Goal: Task Accomplishment & Management: Manage account settings

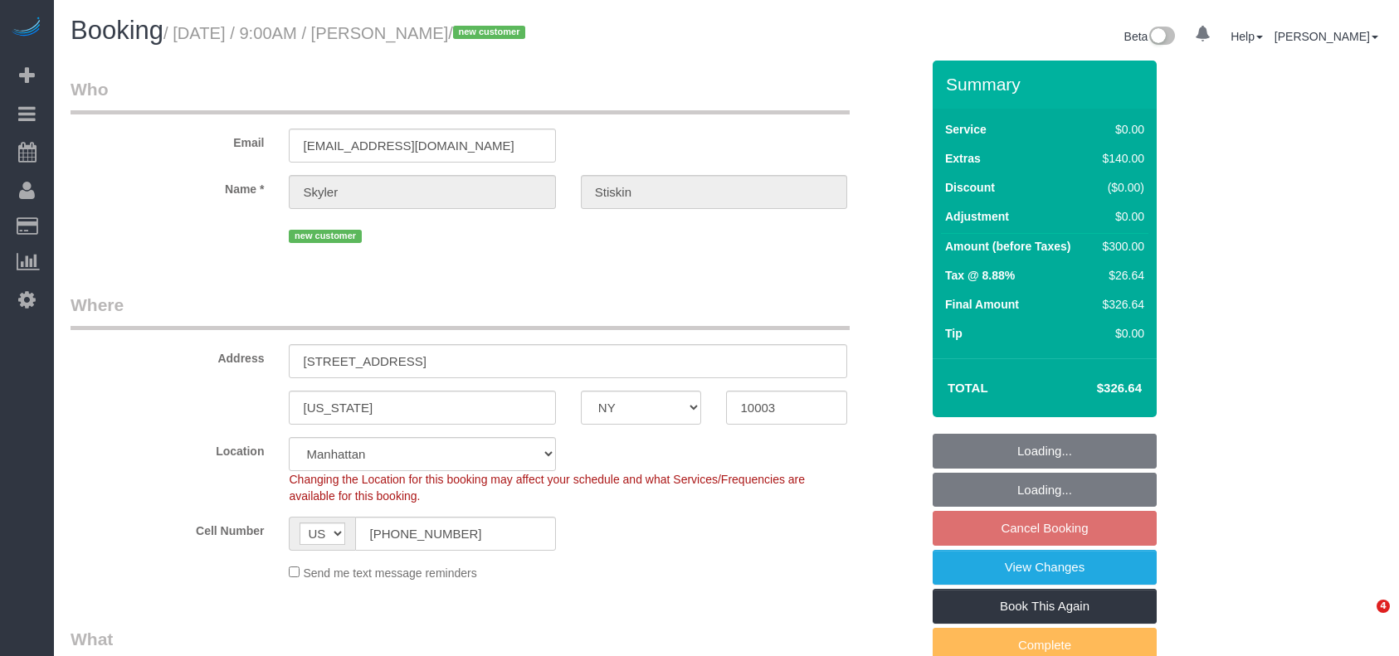
select select "NY"
select select "number:57"
select select "number:90"
select select "number:15"
select select "number:6"
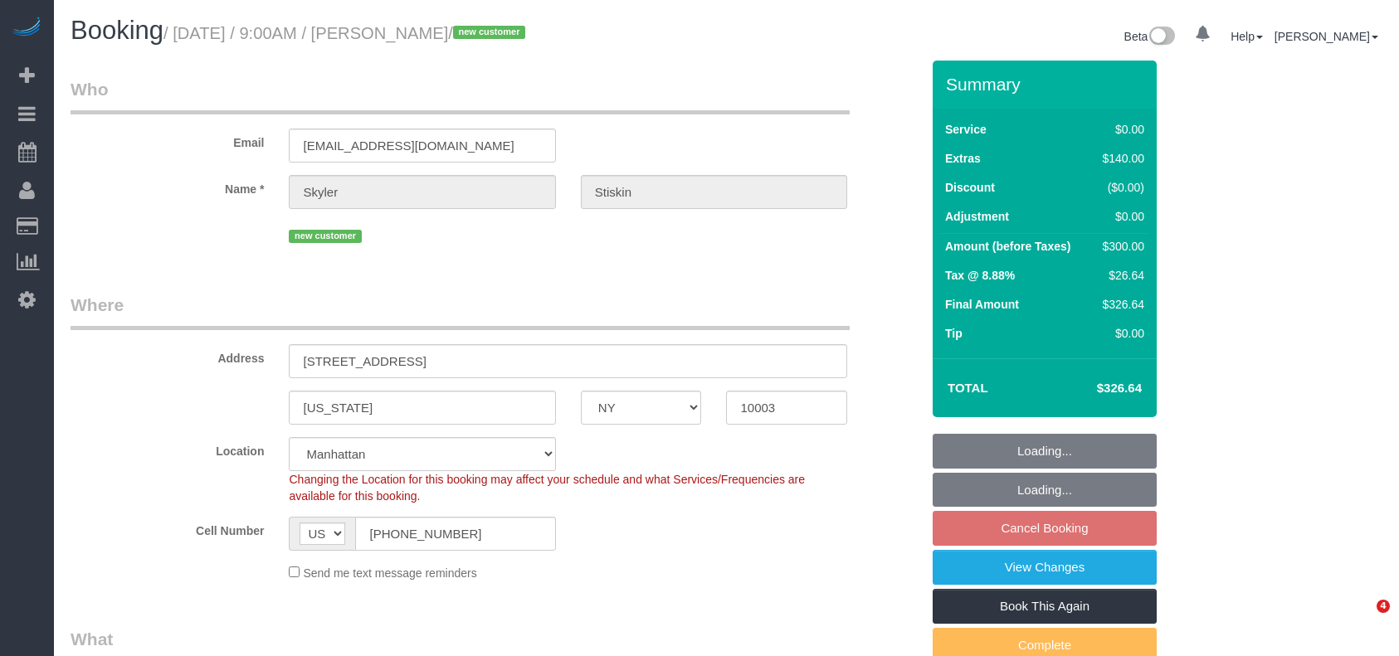
select select "string:stripe-pm_1S05rT4VGloSiKo7o1sGIWQS"
select select "object:1347"
select select "2"
select select "spot2"
select select "NY"
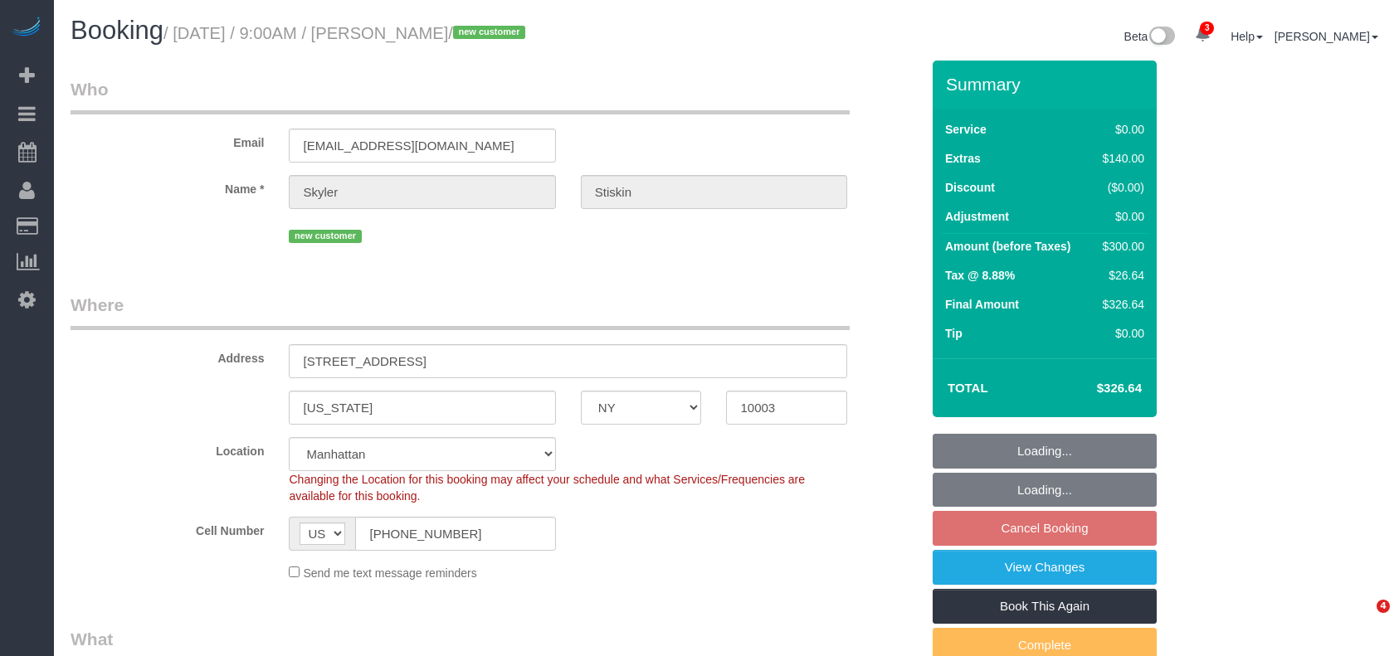
select select "2"
select select "spot2"
select select "number:57"
select select "number:90"
select select "number:15"
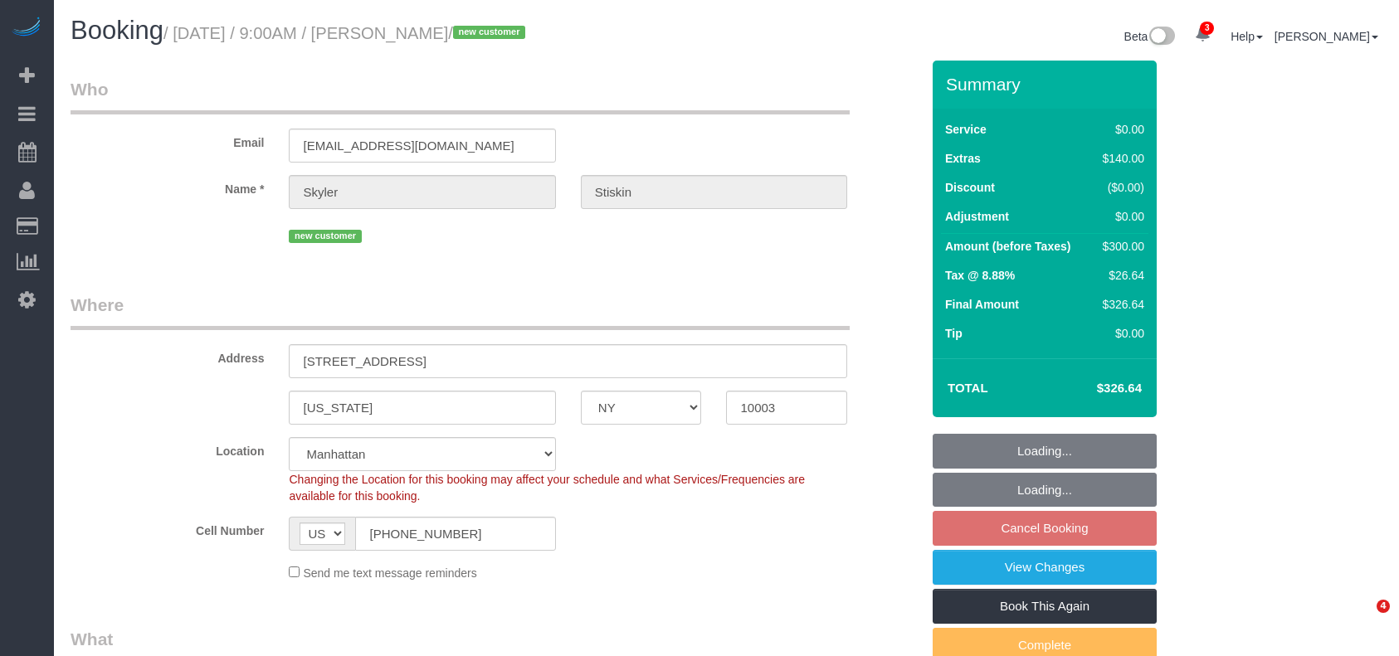
select select "number:6"
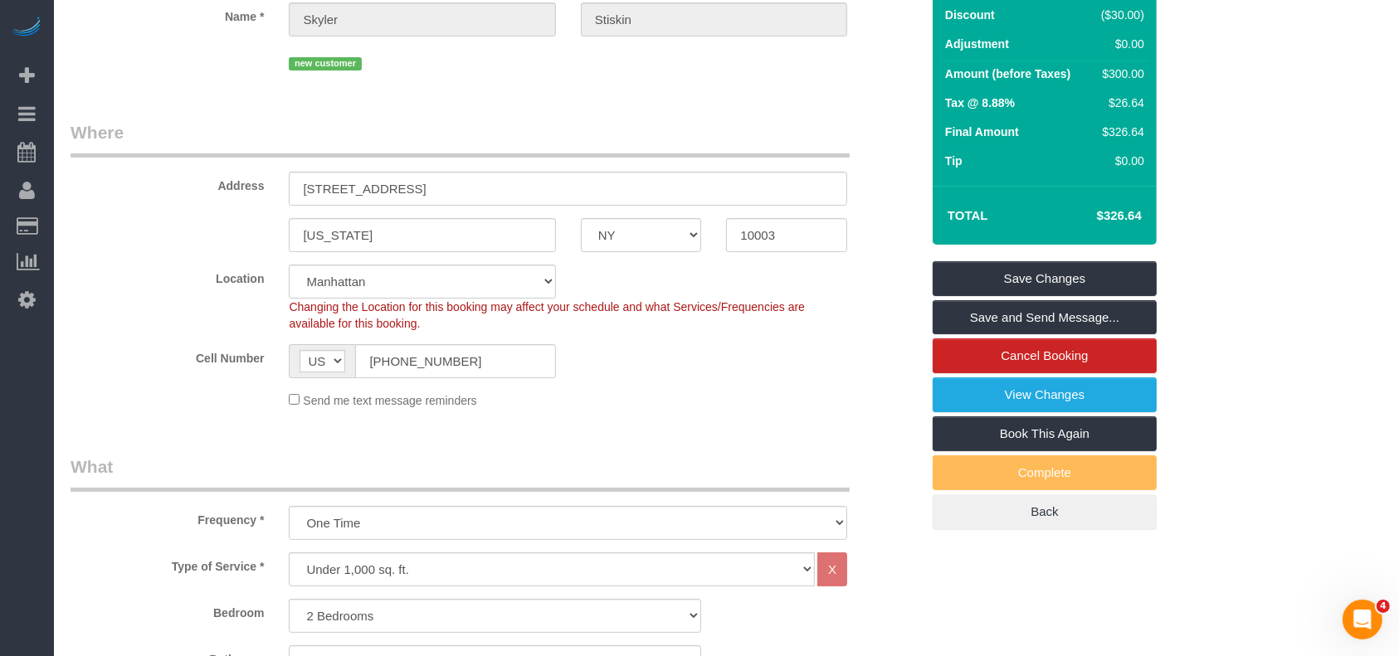
scroll to position [7, 0]
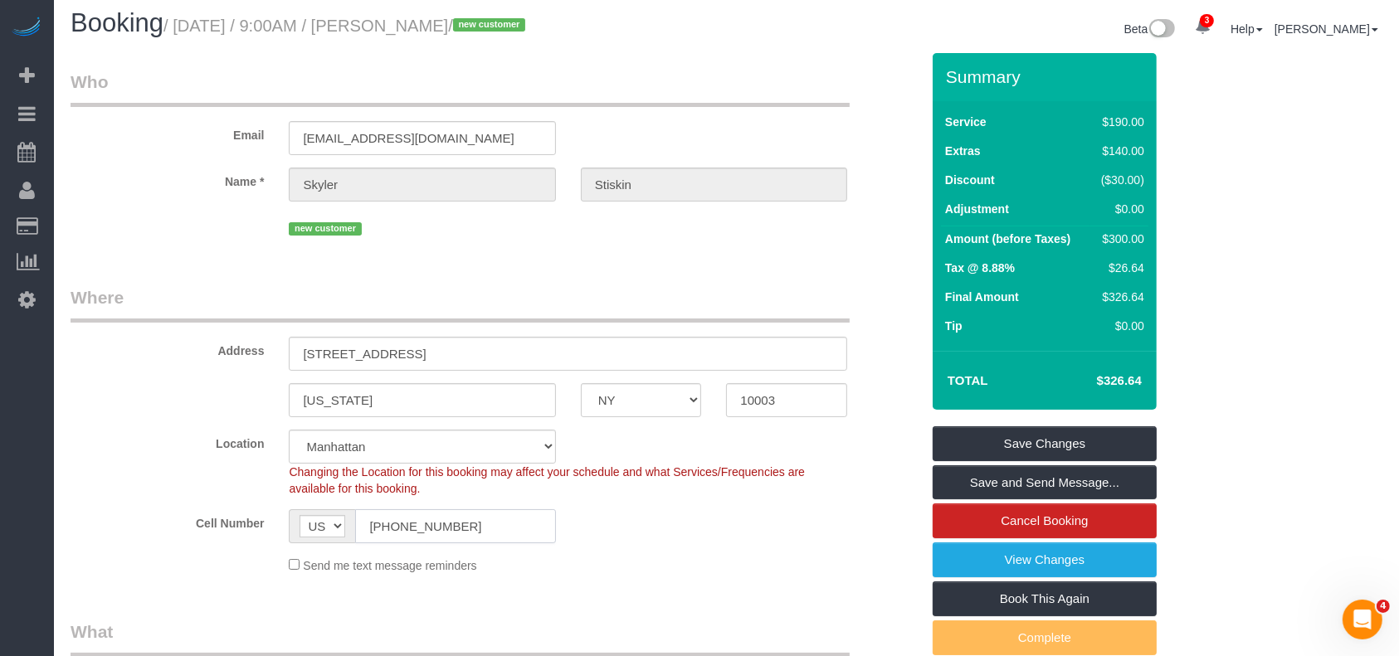
drag, startPoint x: 365, startPoint y: 528, endPoint x: 486, endPoint y: 524, distance: 121.2
click at [488, 527] on input "(201) 625-3949" at bounding box center [455, 526] width 200 height 34
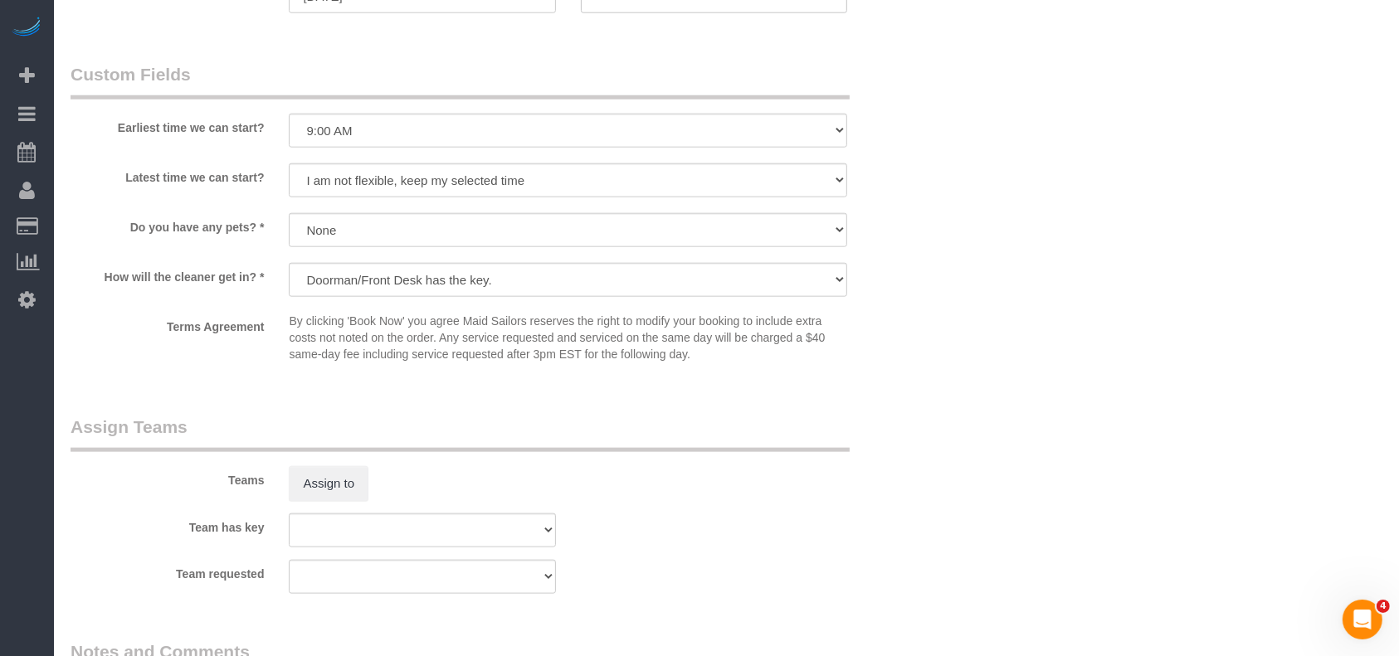
scroll to position [1548, 0]
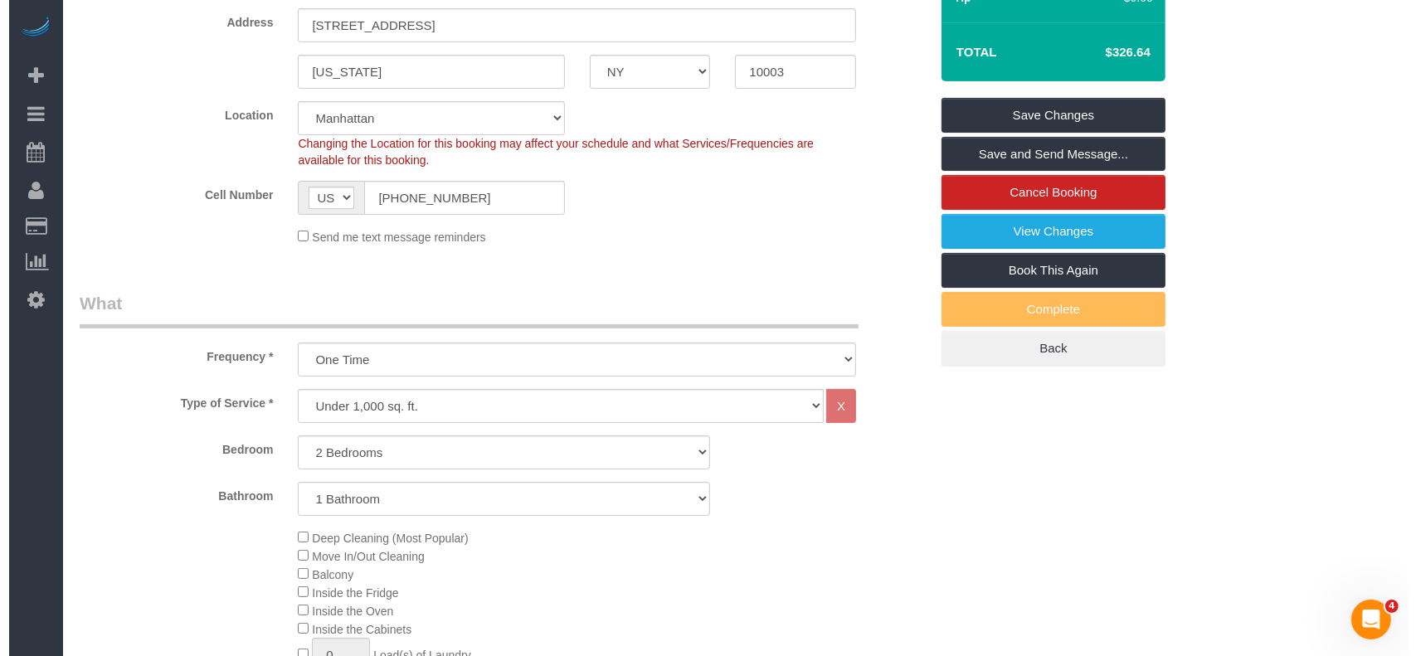
scroll to position [221, 0]
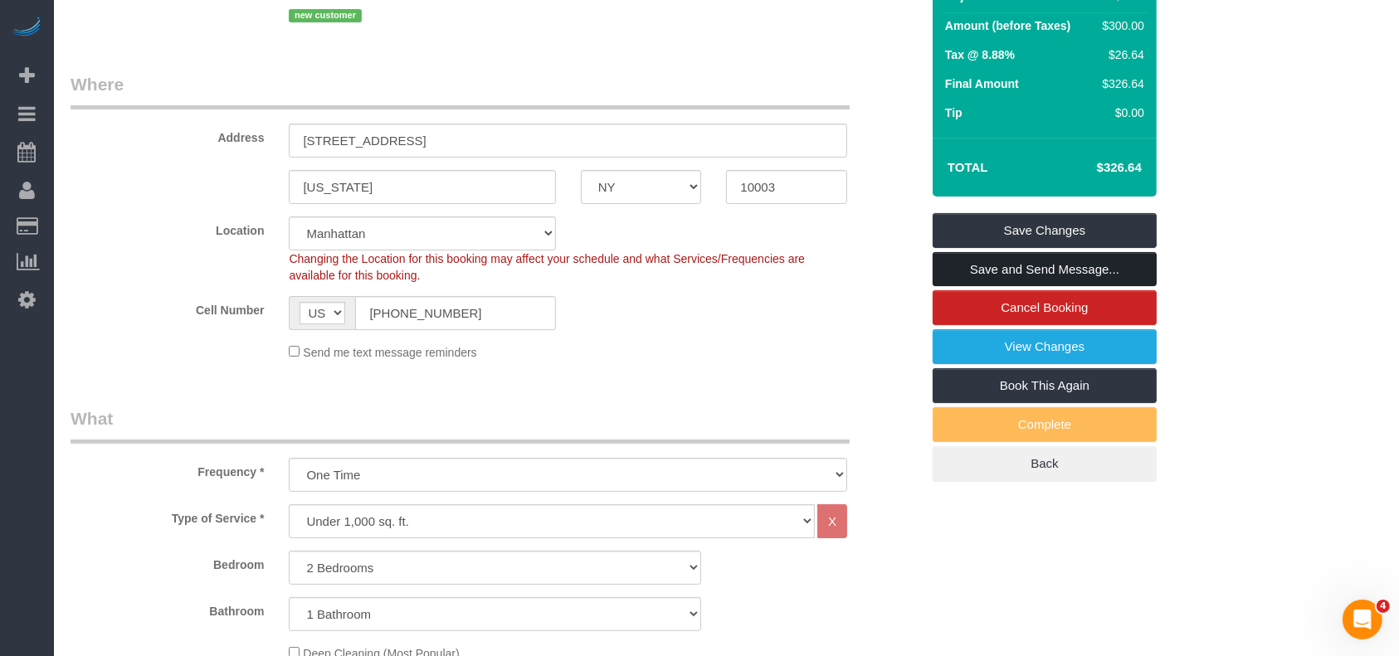
click at [1026, 267] on link "Save and Send Message..." at bounding box center [1045, 269] width 224 height 35
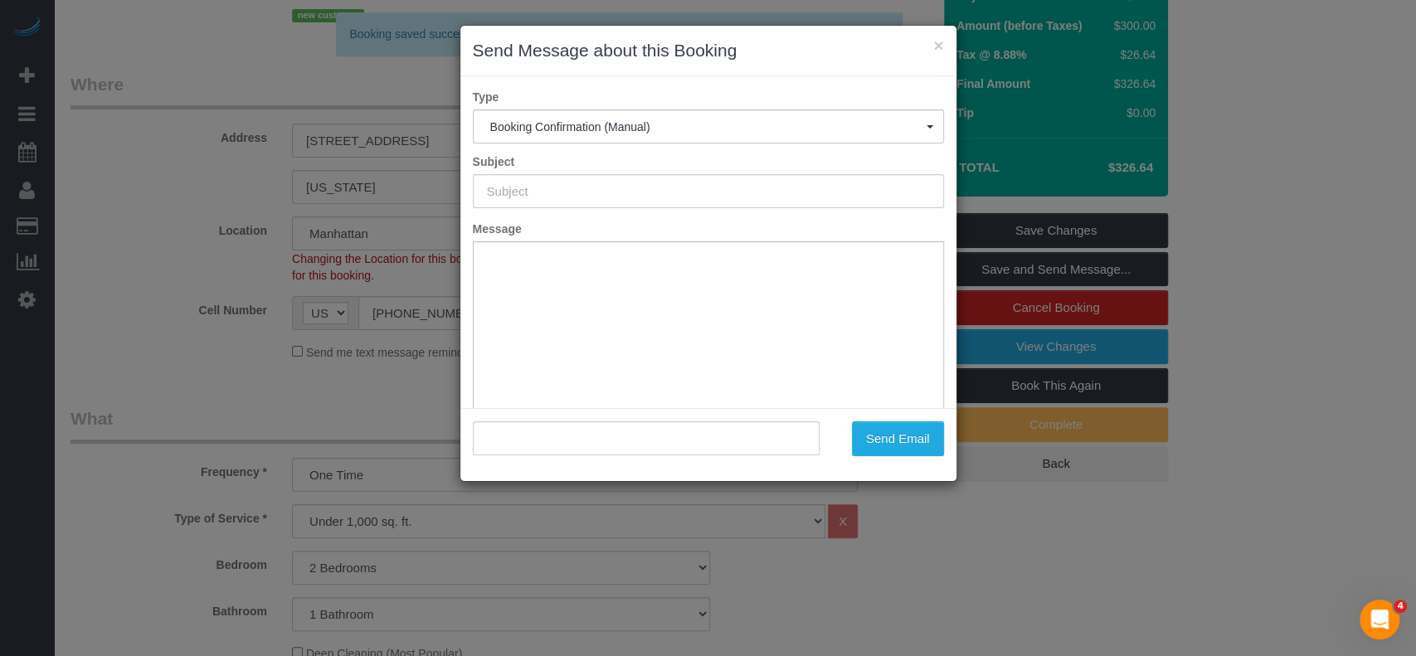
type input "Cleaning Confirmed for 09/01/2025 at 9:00am"
type input ""Skyler Stiskin" <skylerstiskin@gmail.com>"
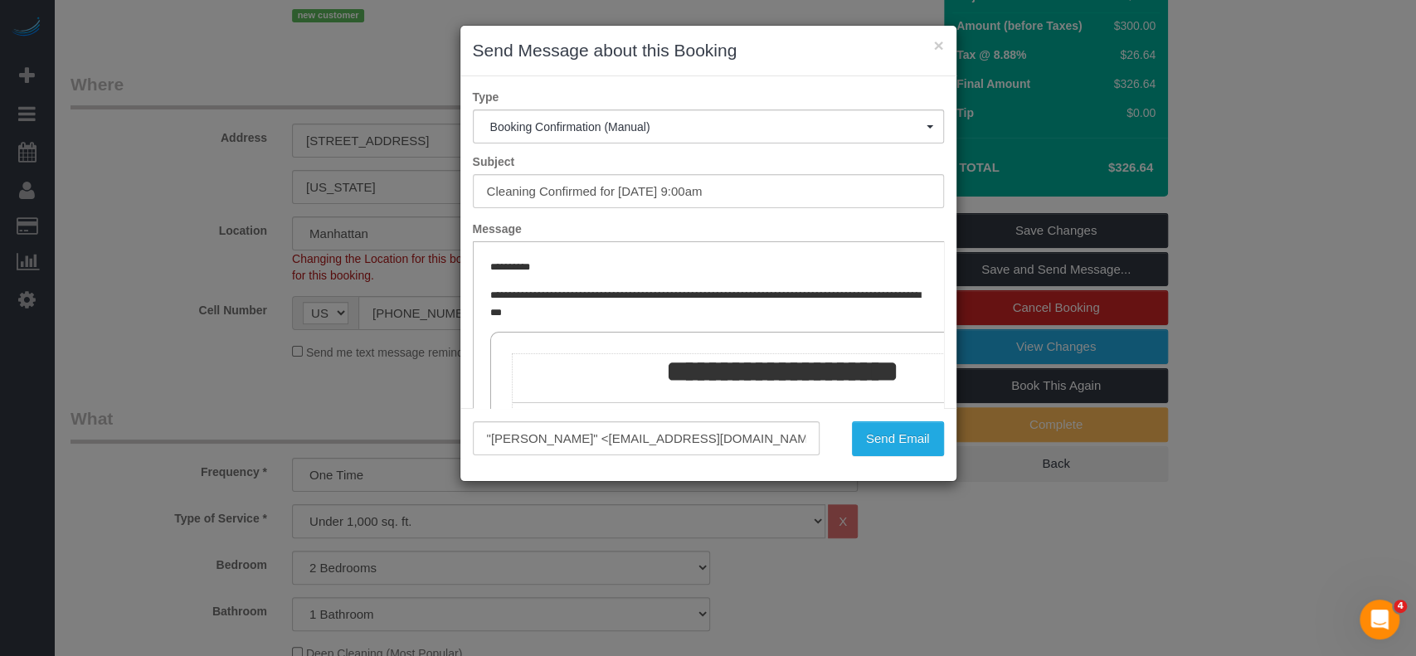
scroll to position [0, 0]
click at [897, 442] on button "Send Email" at bounding box center [898, 439] width 92 height 35
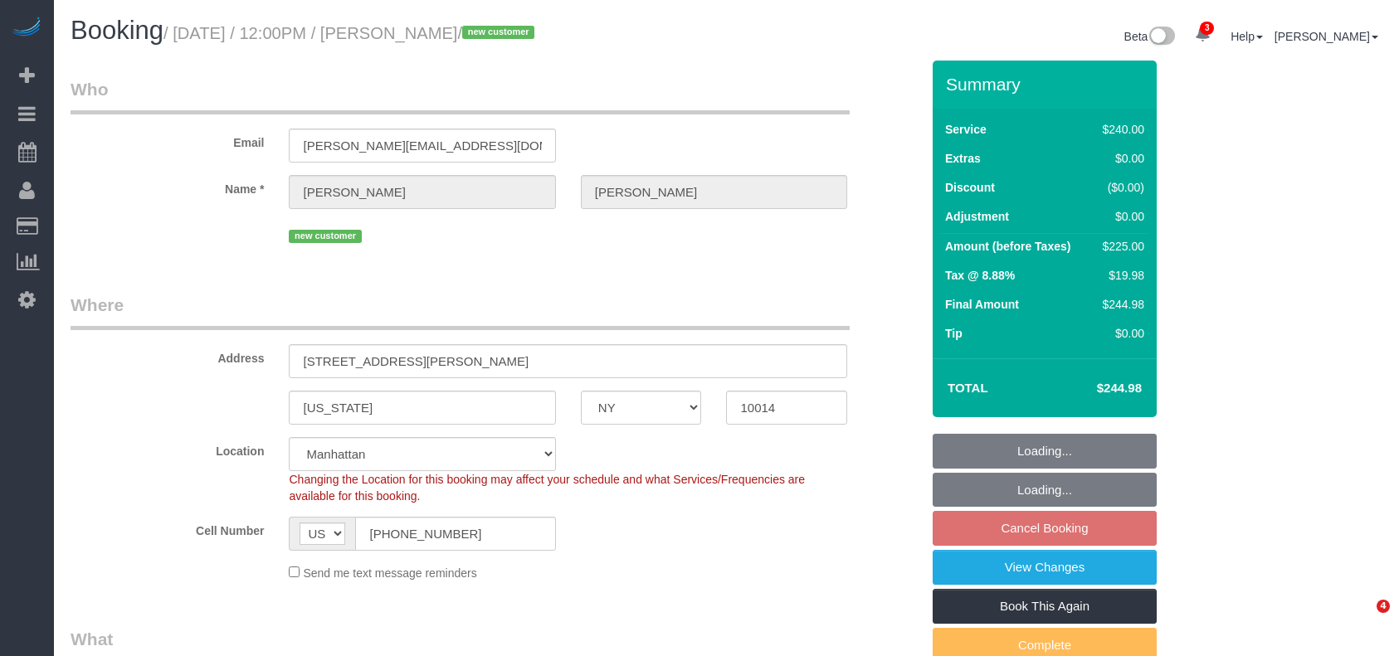
select select "NY"
select select "180"
select select "spot5"
select select "number:89"
select select "number:90"
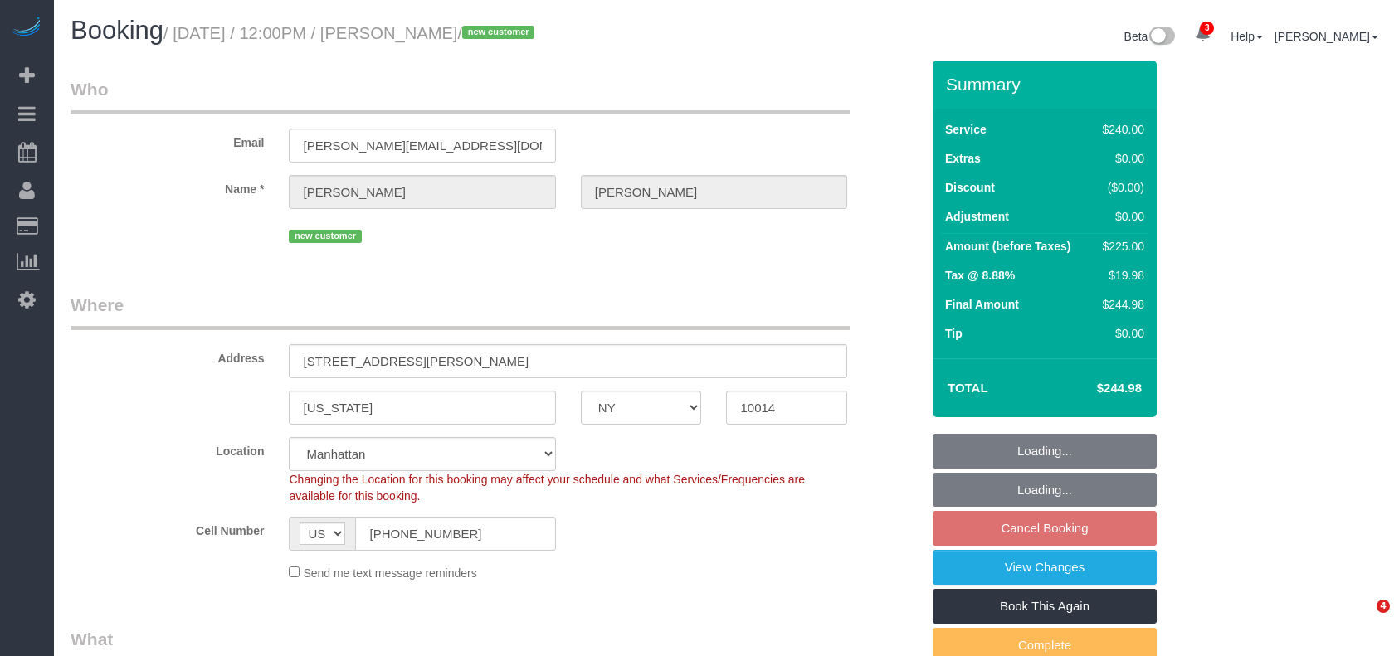
select select "number:15"
select select "number:5"
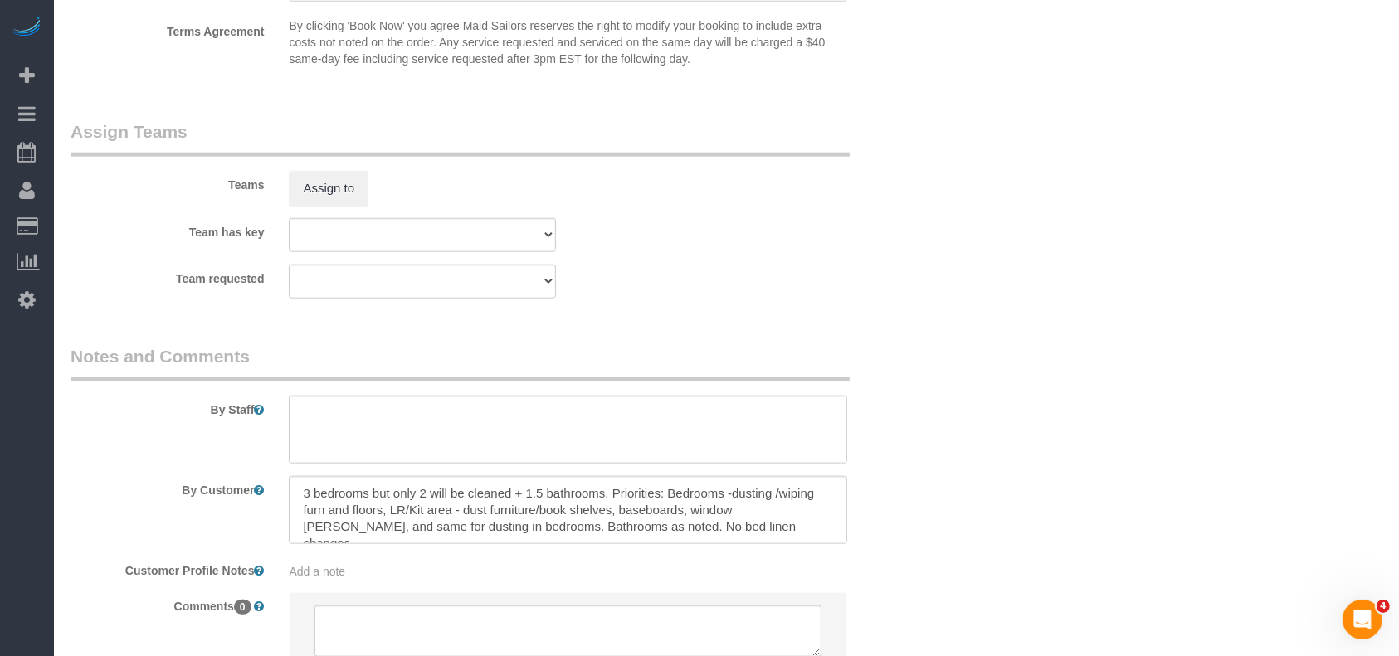
scroll to position [1880, 0]
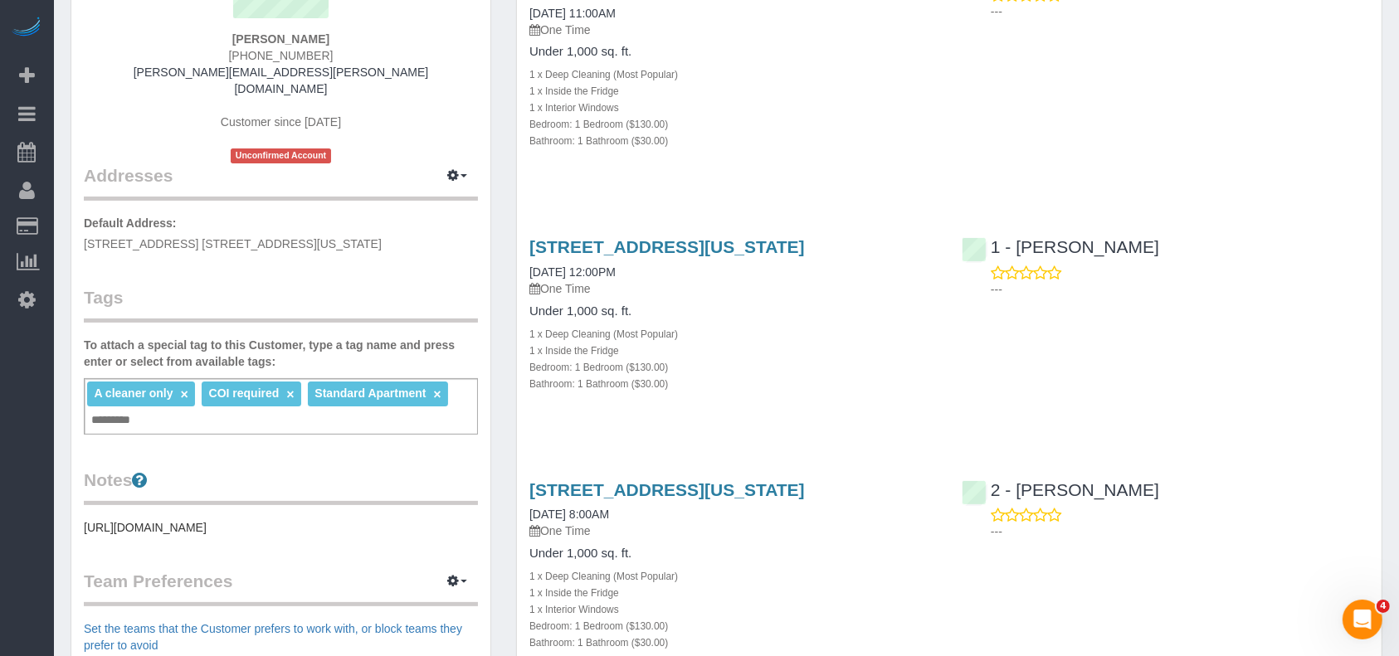
scroll to position [110, 0]
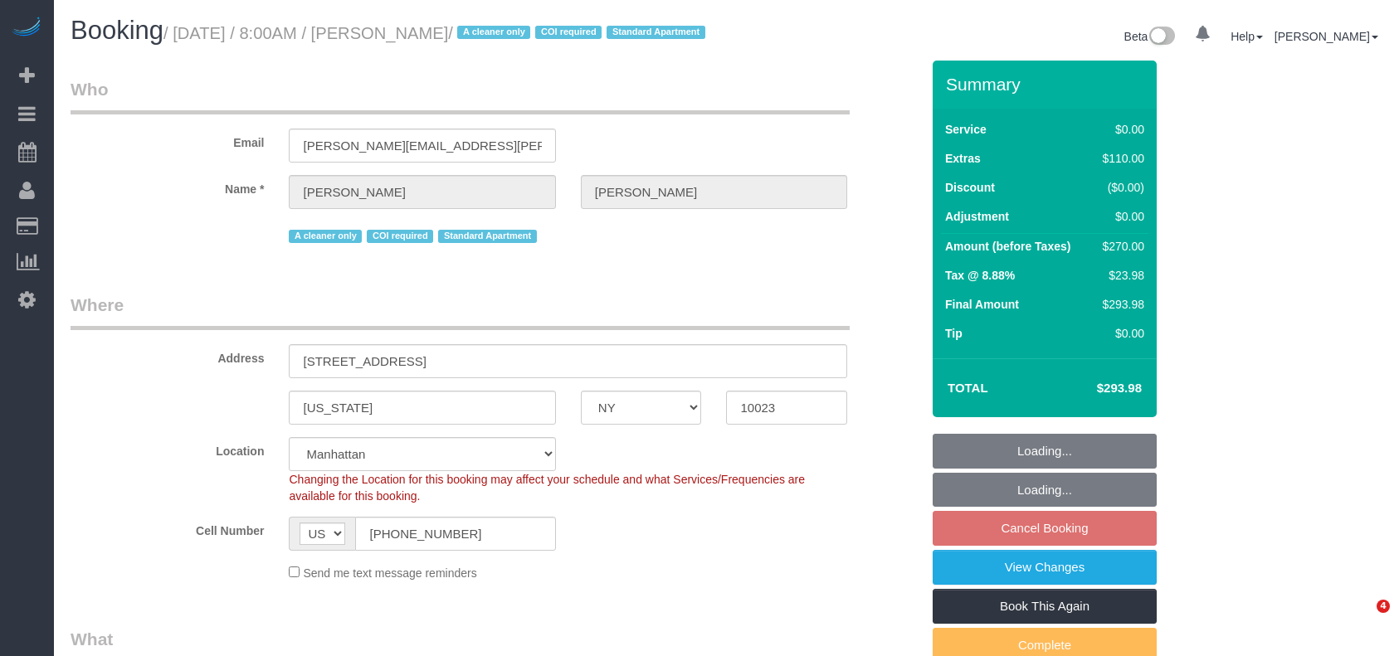
select select "NY"
select select "1"
select select "string:stripe-pm_1S076c4VGloSiKo7z0g1OGNA"
select select "number:56"
select select "number:90"
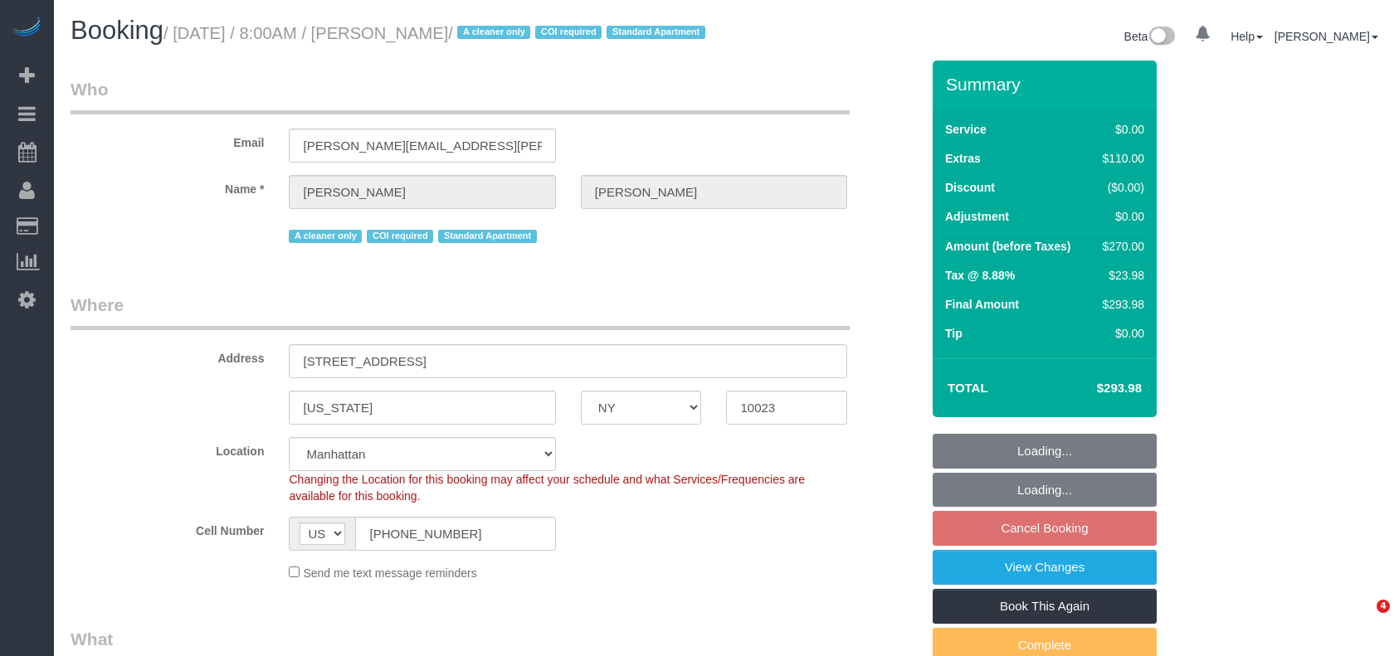
select select "number:15"
select select "number:7"
select select "spot1"
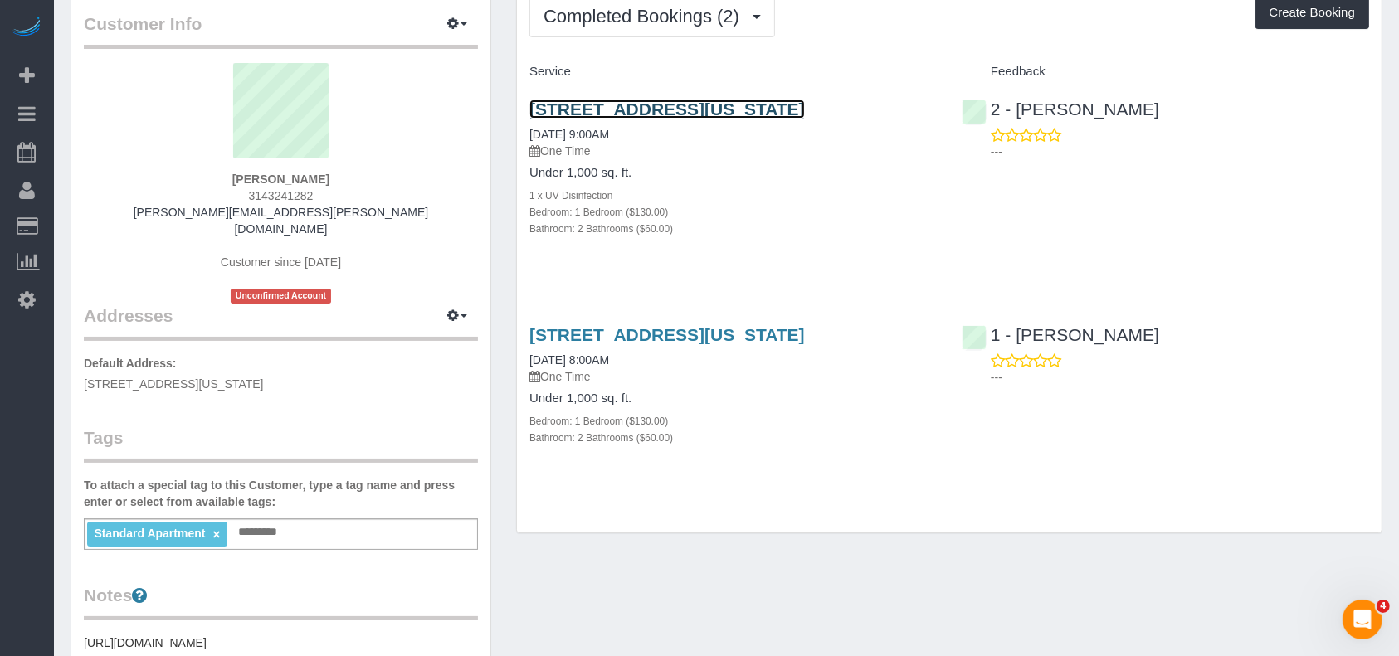
scroll to position [110, 0]
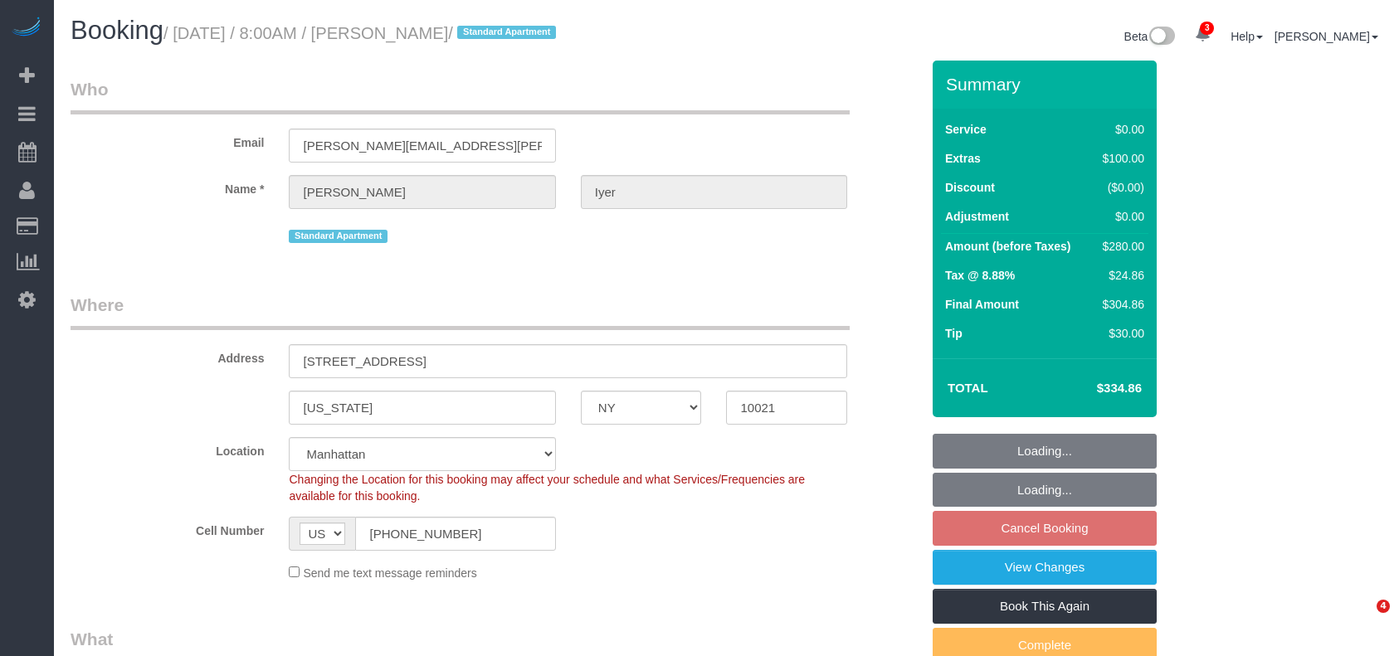
select select "NY"
select select "2"
select select "string:stripe-pm_1S0AUR4VGloSiKo7NTpcqTIx"
select select "number:57"
select select "number:75"
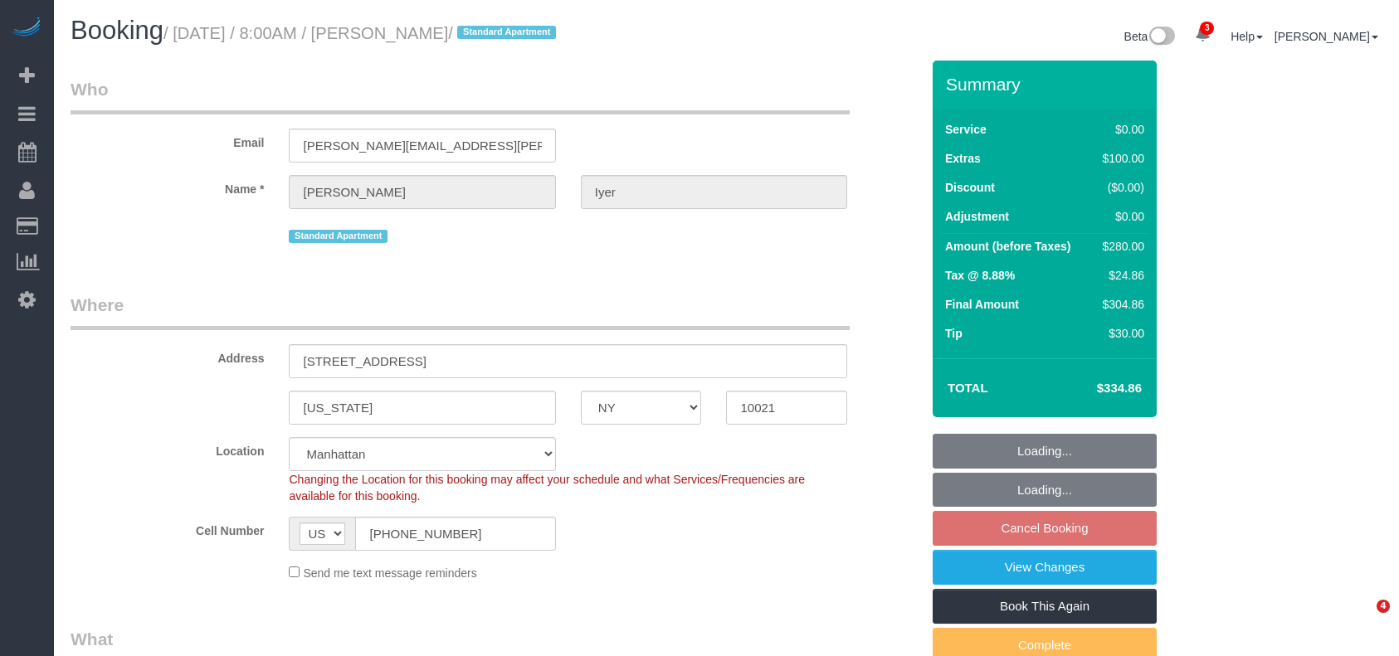
select select "number:15"
select select "number:6"
select select "object:1347"
select select "spot1"
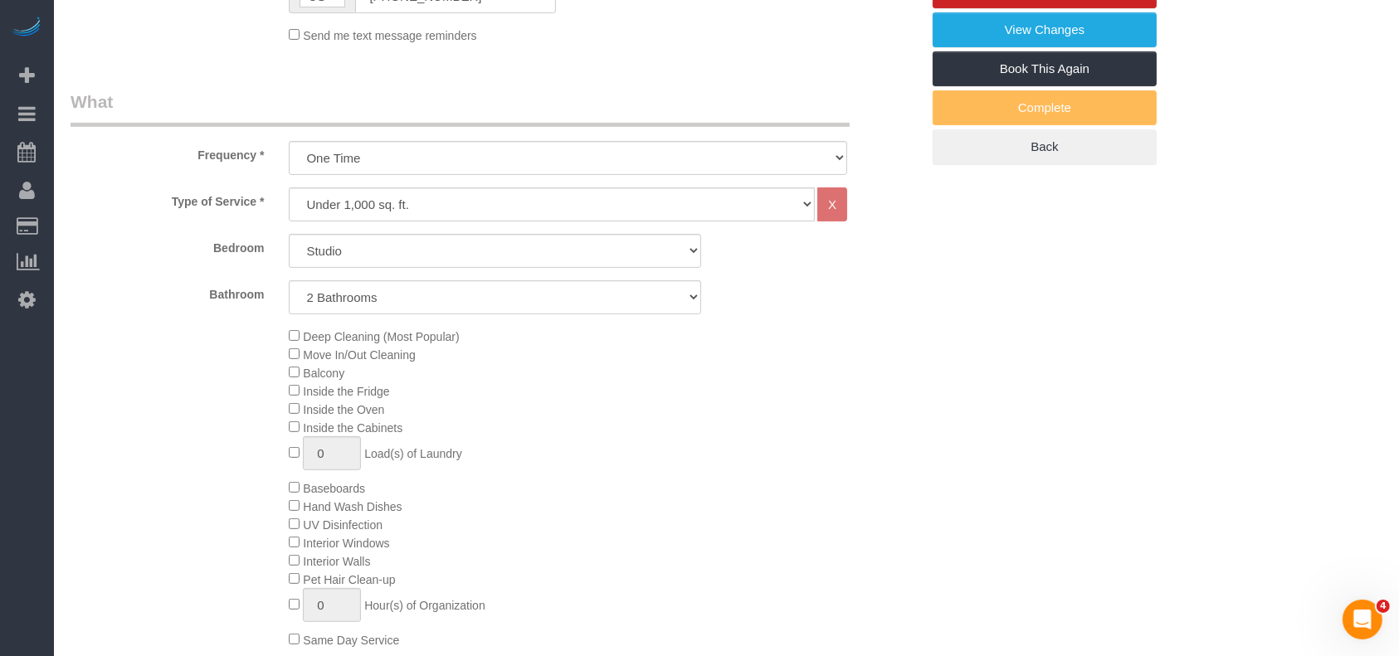
scroll to position [553, 0]
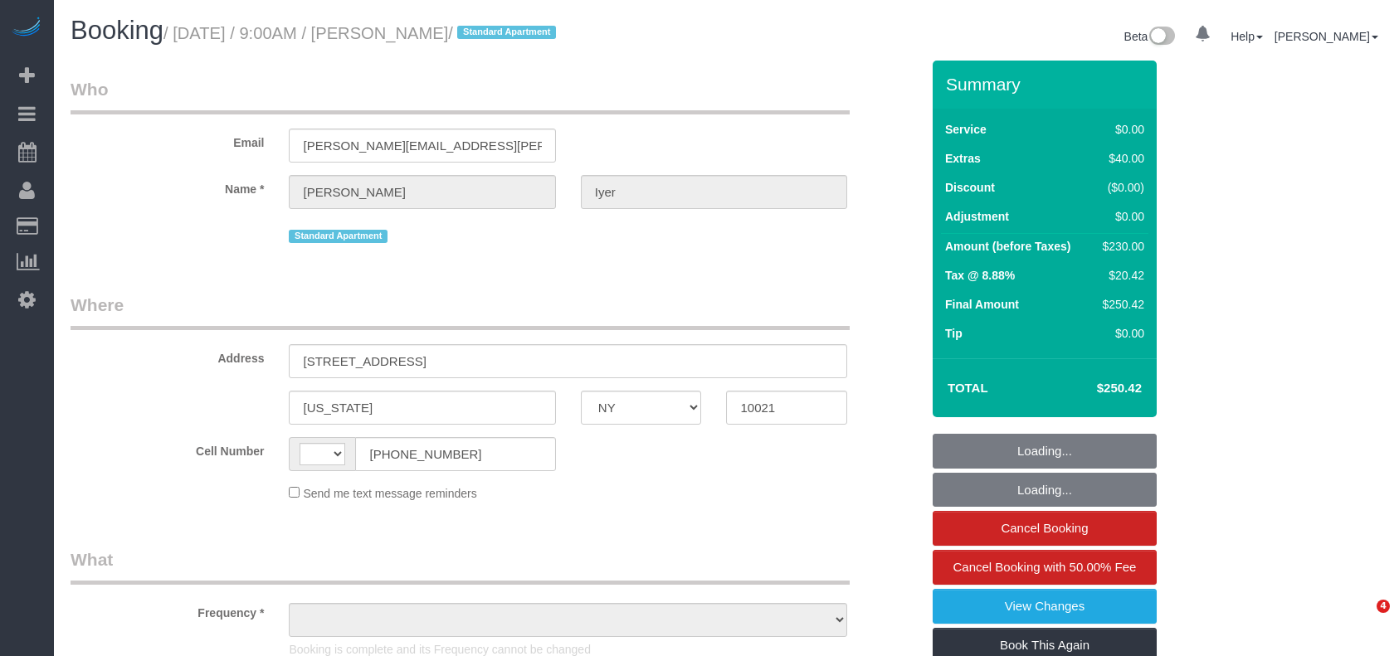
select select "NY"
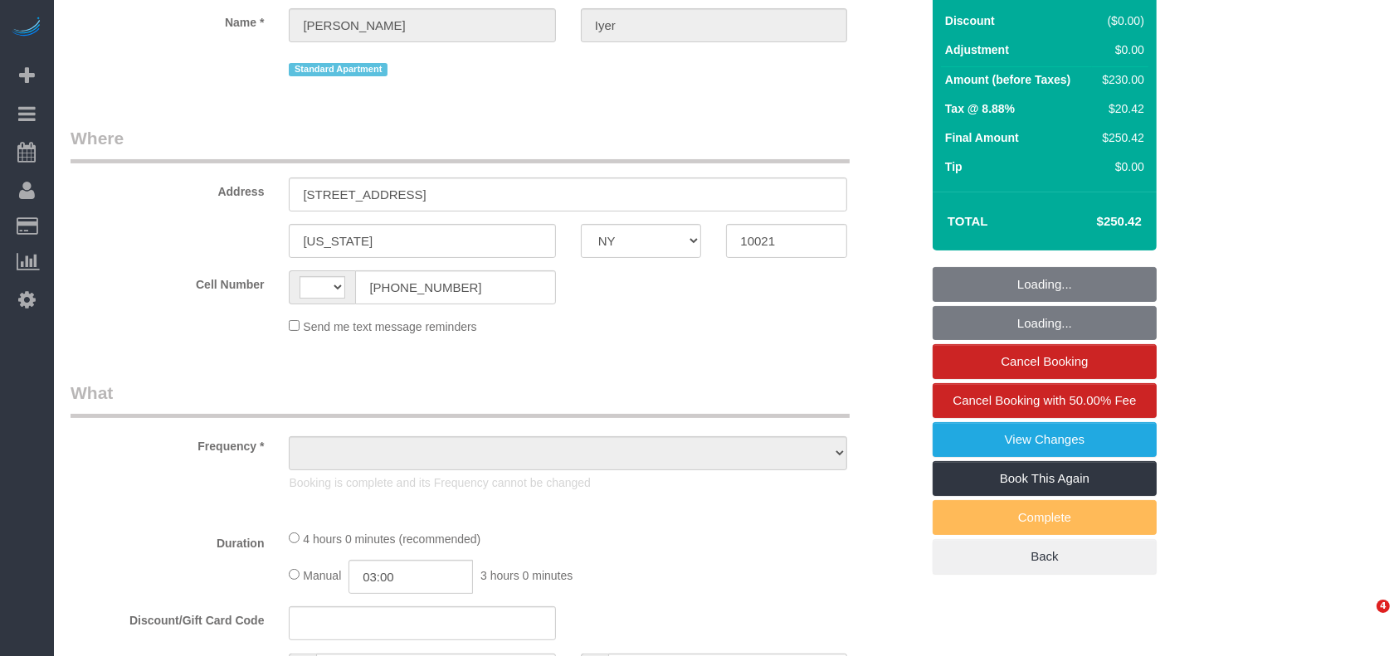
select select "string:[GEOGRAPHIC_DATA]"
select select "object:409"
select select "string:stripe-pm_1O6K7A4VGloSiKo7ujIHyWIM"
select select "1"
select select "2"
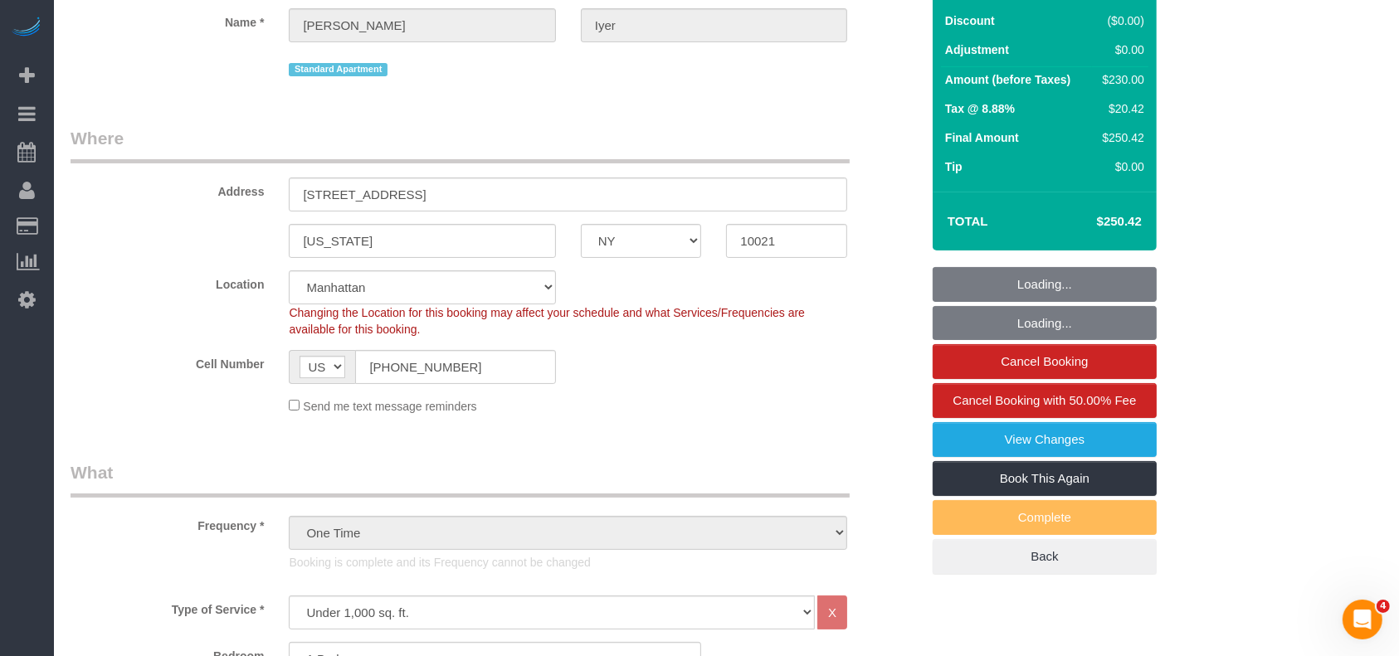
select select "object:910"
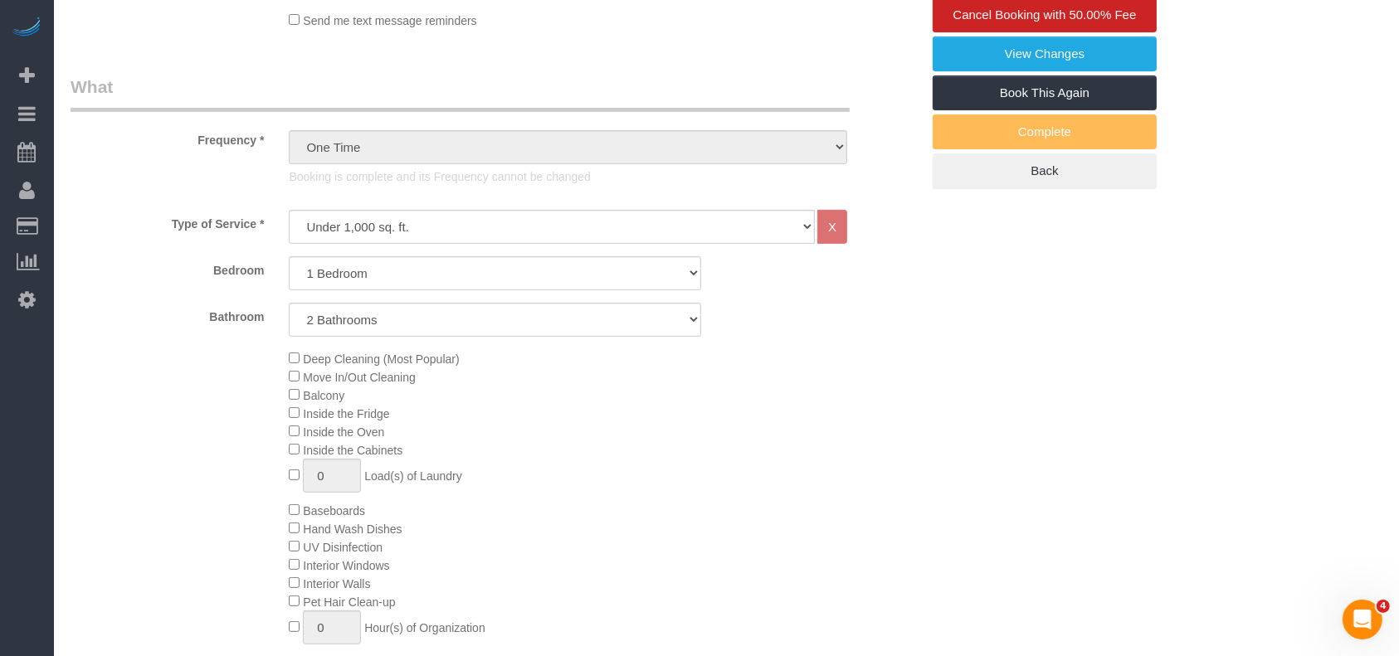
select select "number:89"
select select "number:90"
select select "number:15"
select select "number:6"
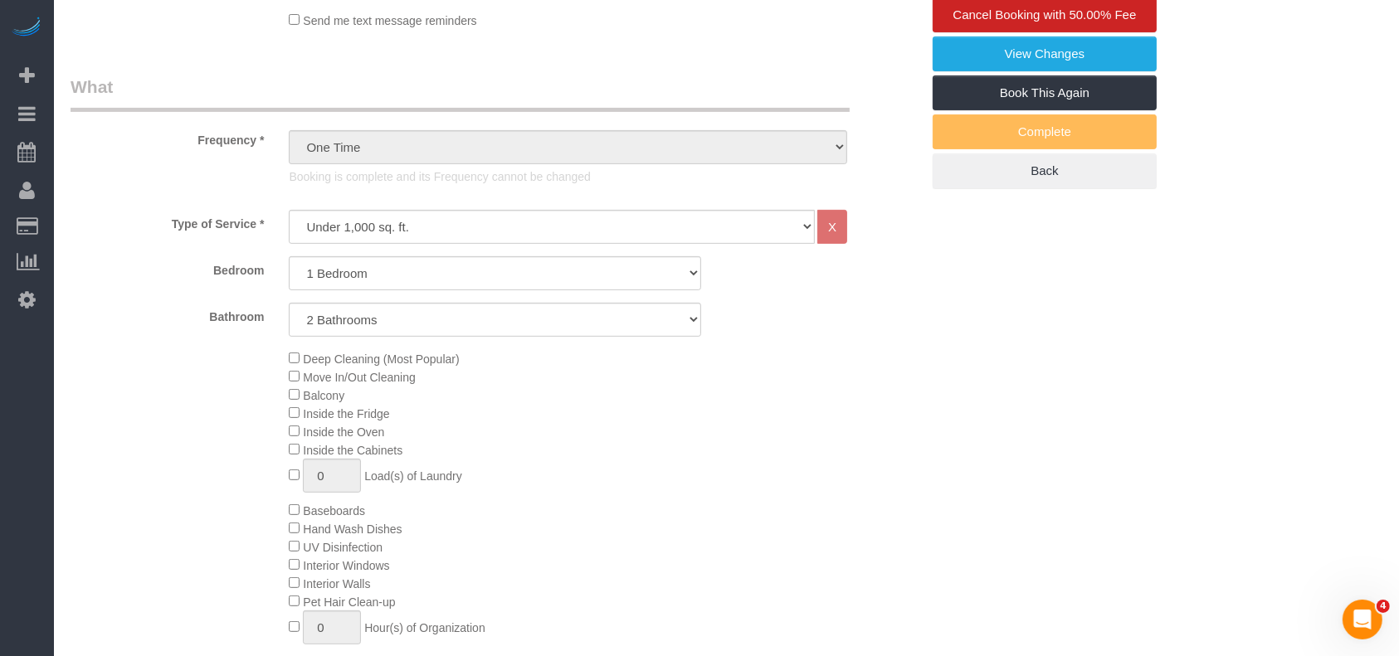
select select "spot1"
select select "1"
select select "2"
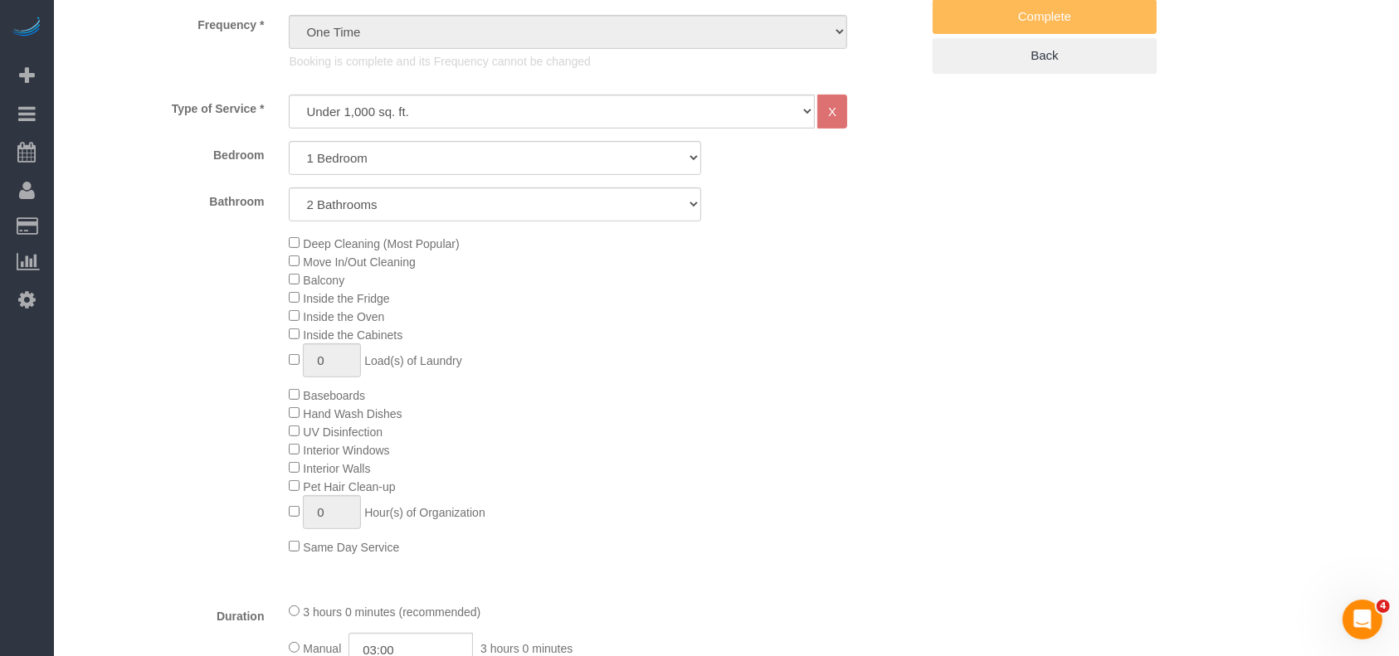
scroll to position [664, 0]
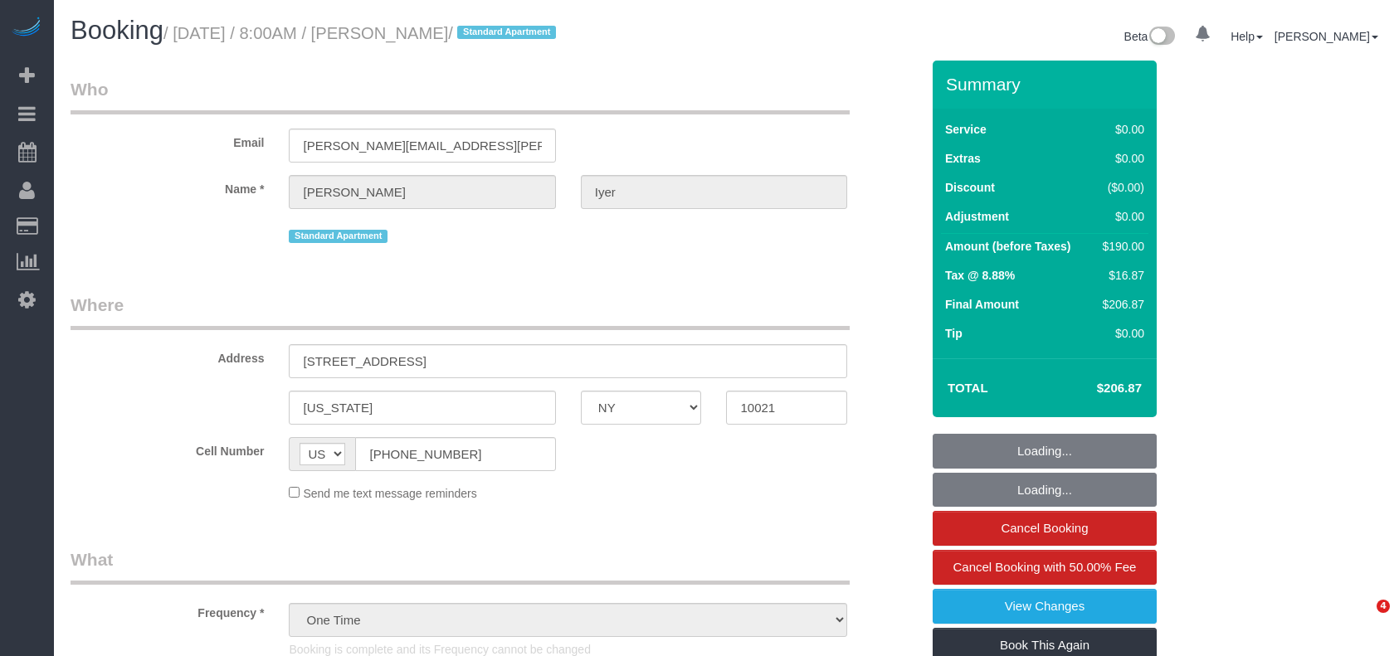
select select "NY"
select select "string:stripe-pm_1NCUBo4VGloSiKo7BQZVNhyo"
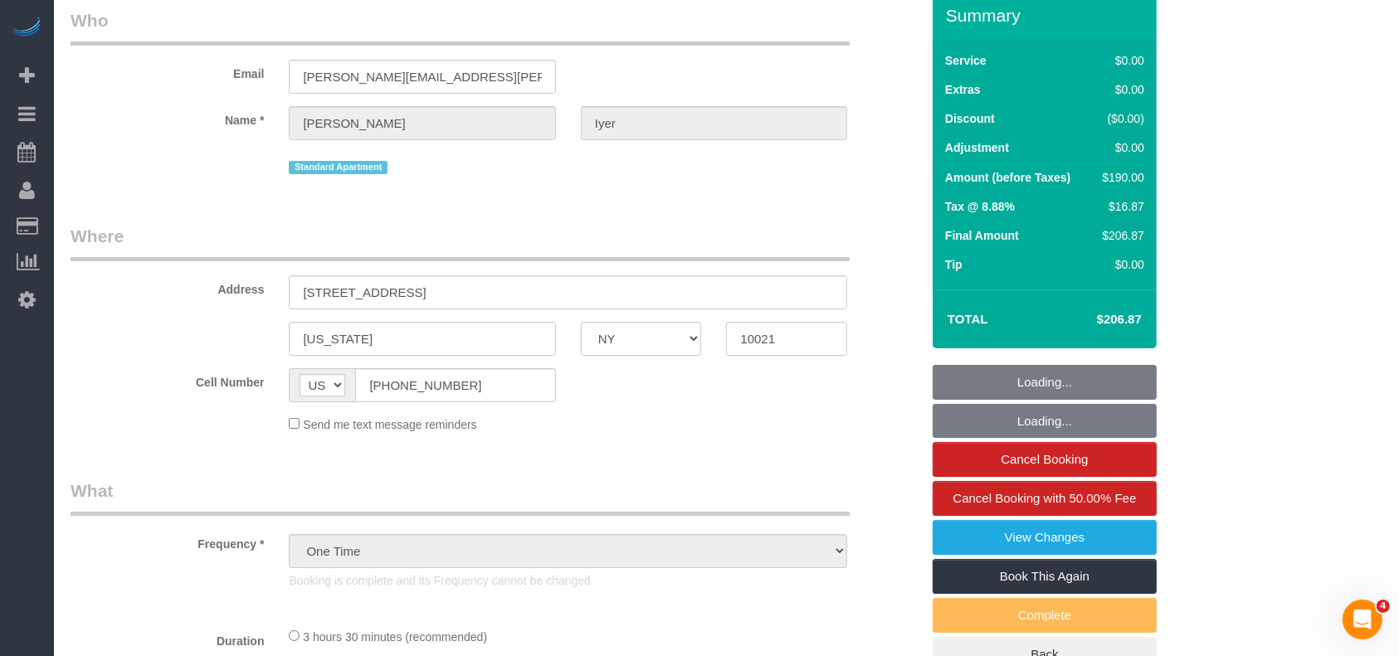
select select "number:89"
select select "number:90"
select select "number:15"
select select "number:6"
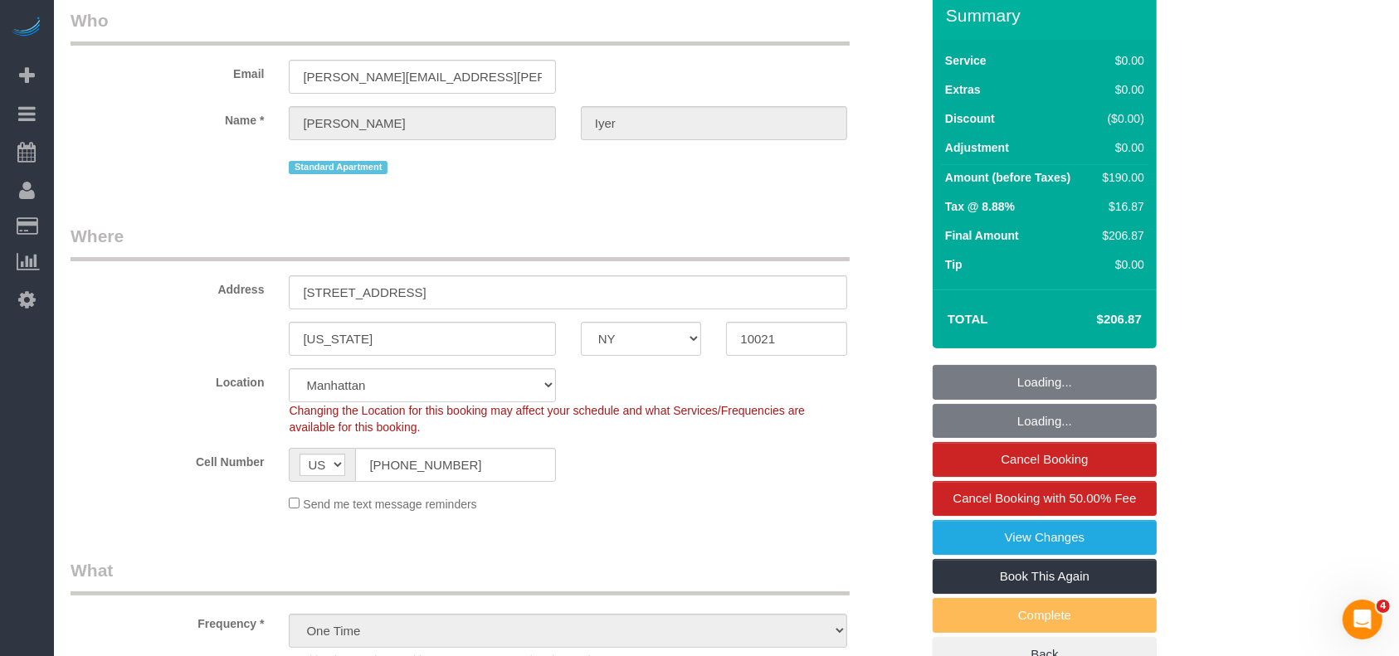
select select "object:1232"
select select "spot1"
select select "1"
select select "2"
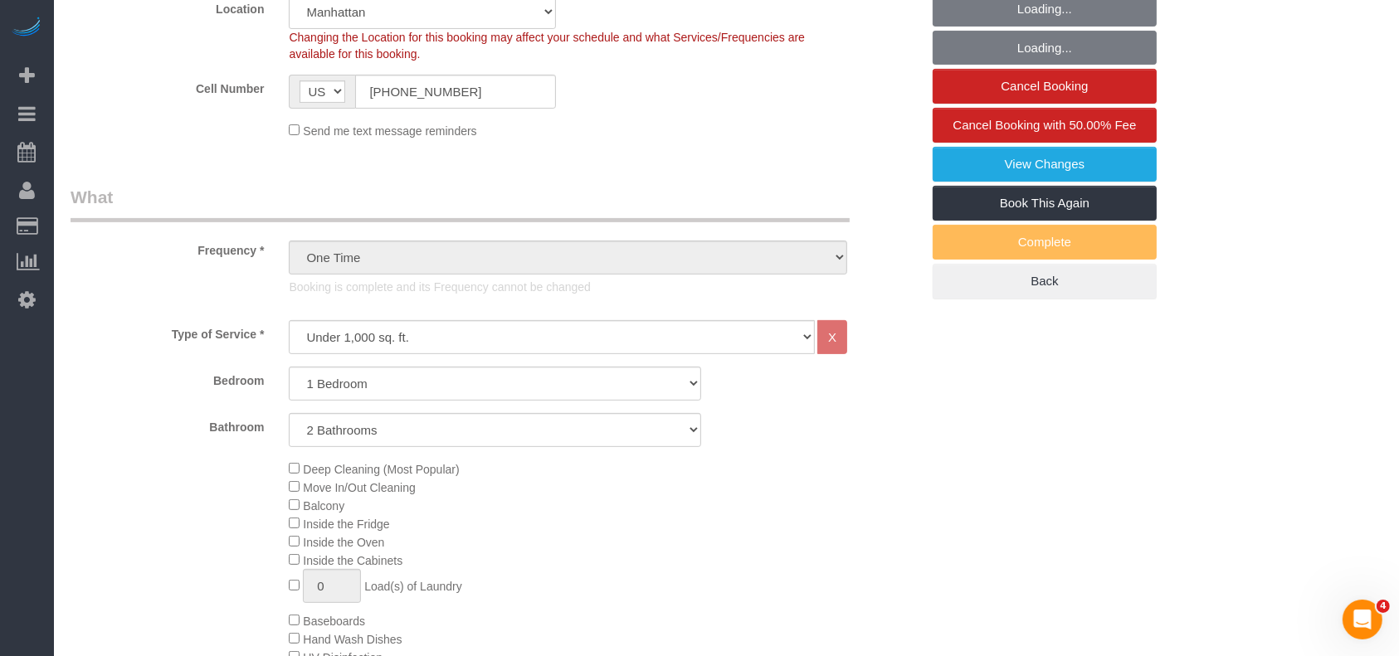
scroll to position [664, 0]
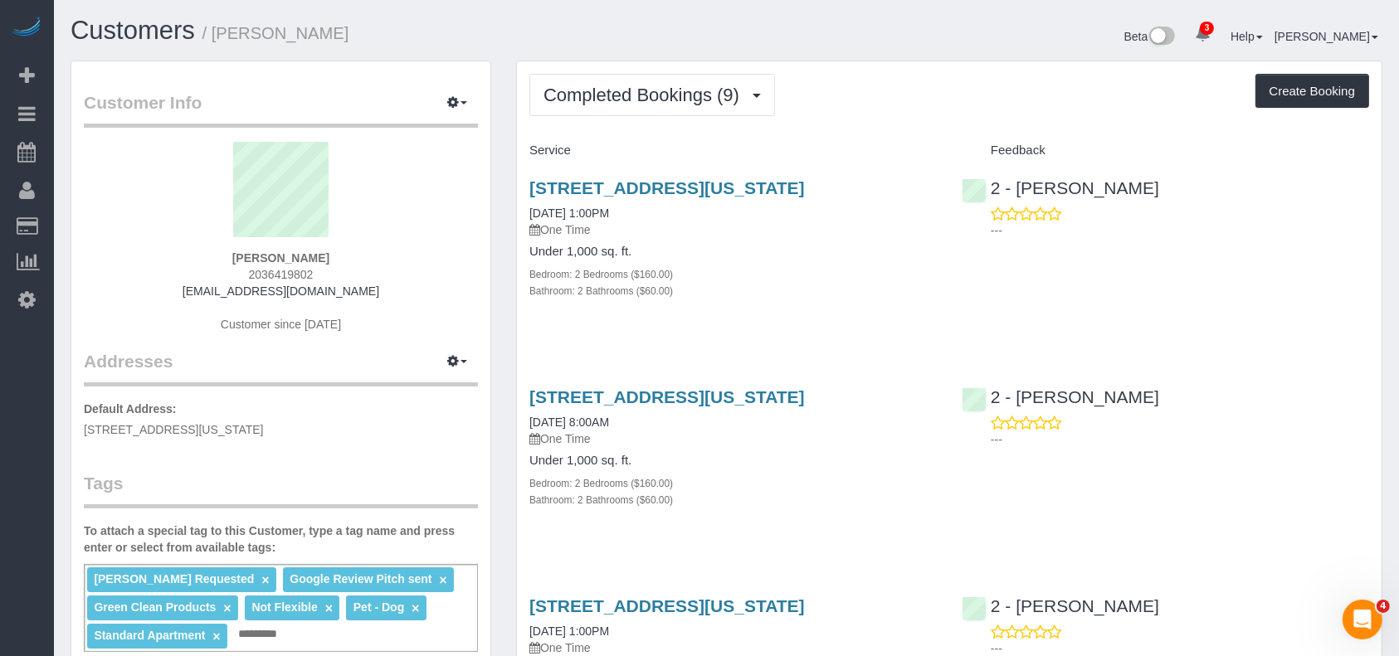
drag, startPoint x: 800, startPoint y: 187, endPoint x: 850, endPoint y: 200, distance: 51.5
click at [850, 197] on h3 "311 West 127th Street, Apt. 606, New York, NY 10027" at bounding box center [732, 187] width 407 height 19
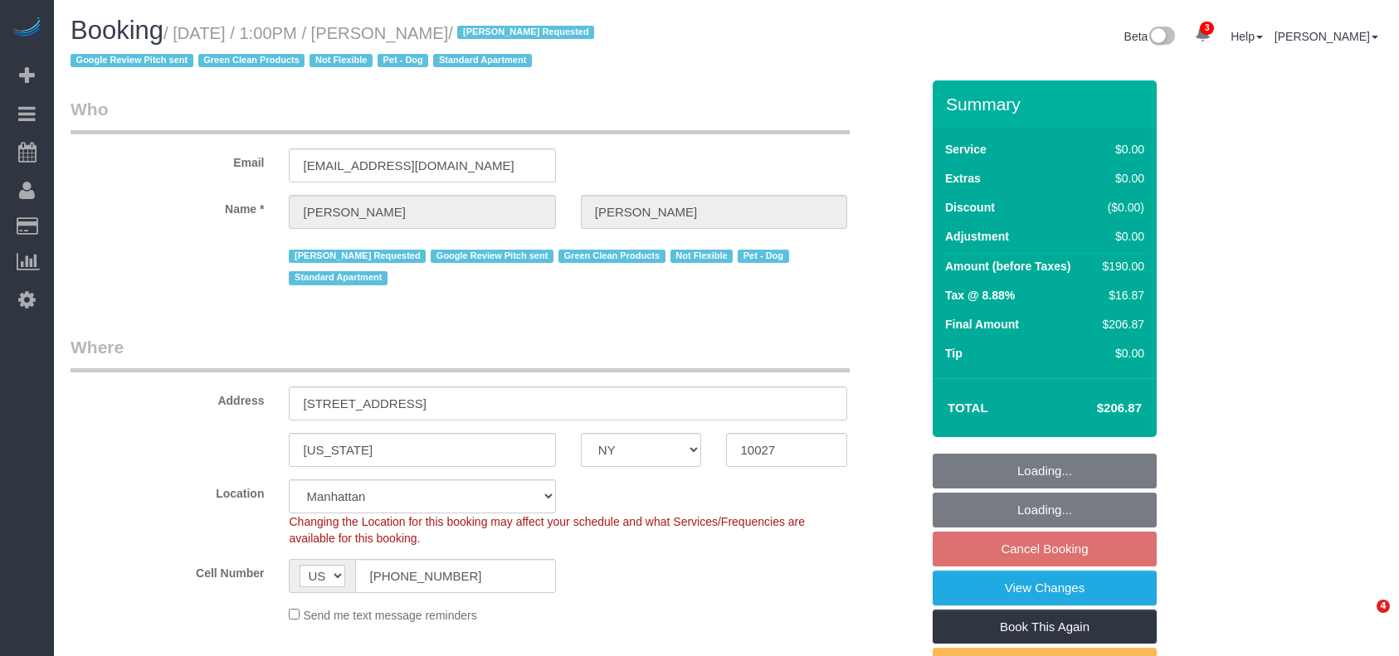
select select "NY"
select select "2"
select select "number:59"
select select "number:74"
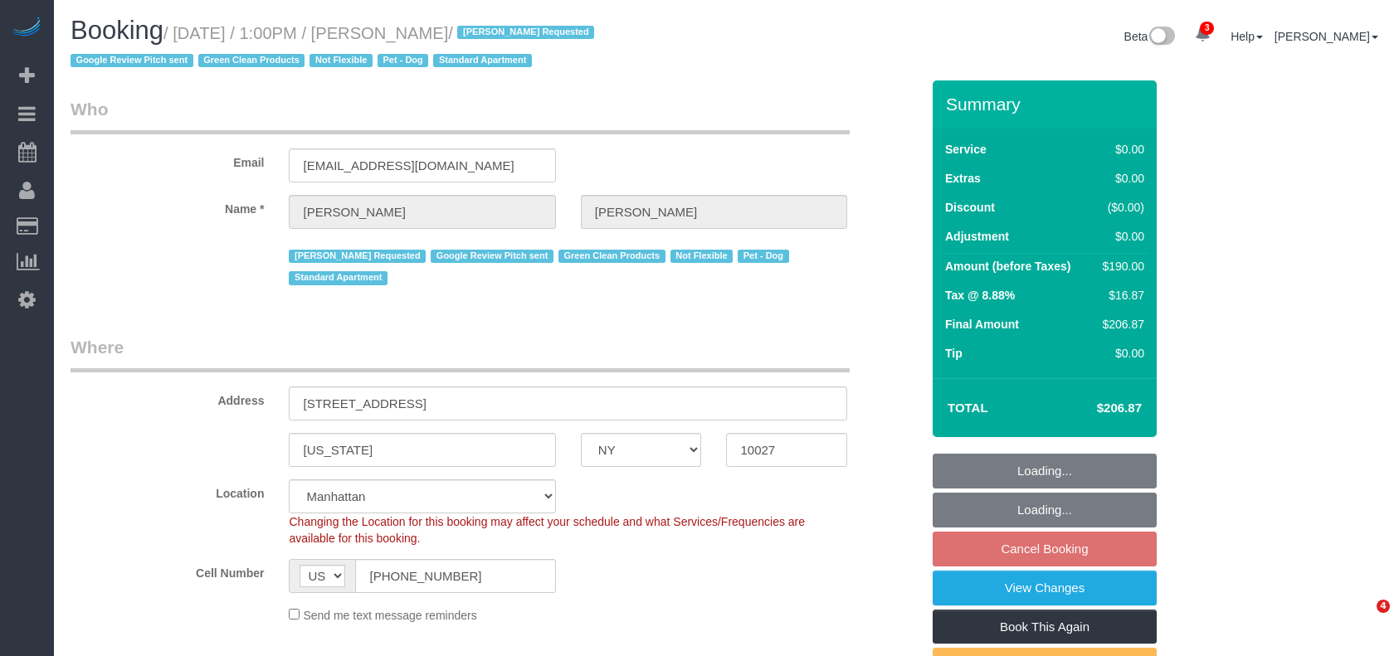
select select "number:13"
select select "number:5"
select select "spot6"
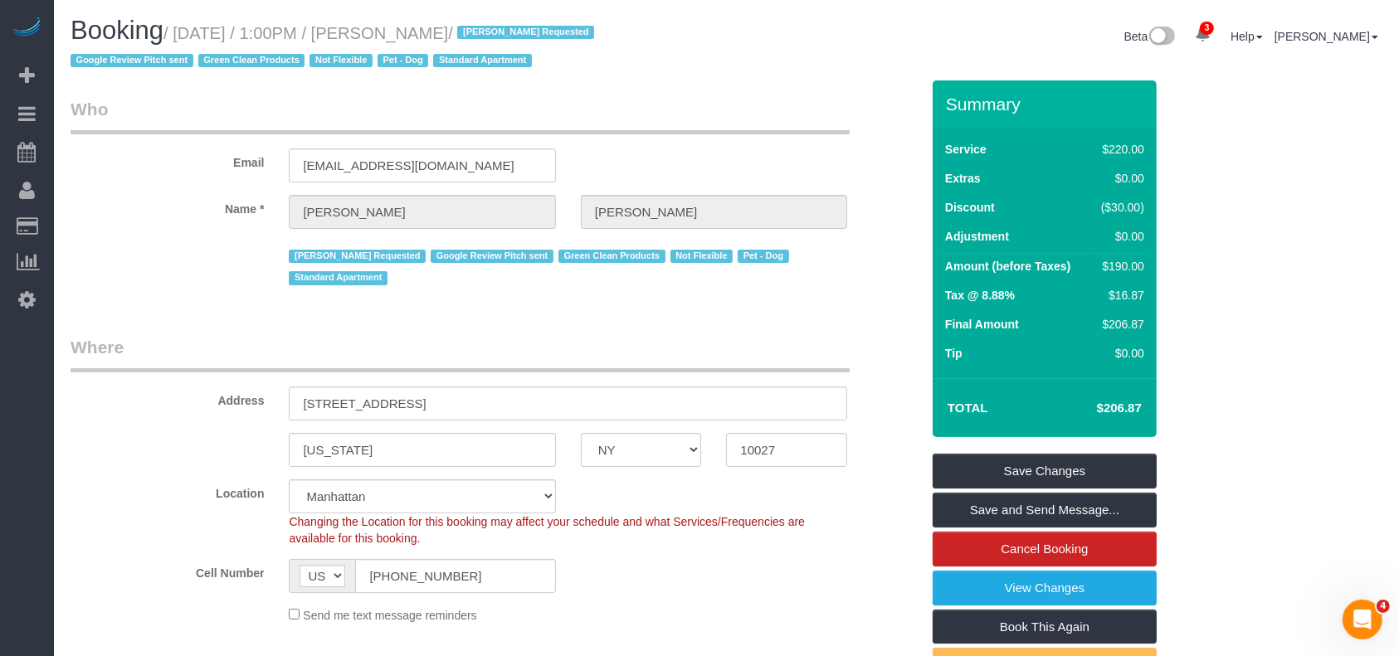
click at [724, 74] on div "Booking / September 03, 2025 / 1:00PM / Daniel Rizzo / Daniela Silva Requested …" at bounding box center [392, 49] width 669 height 64
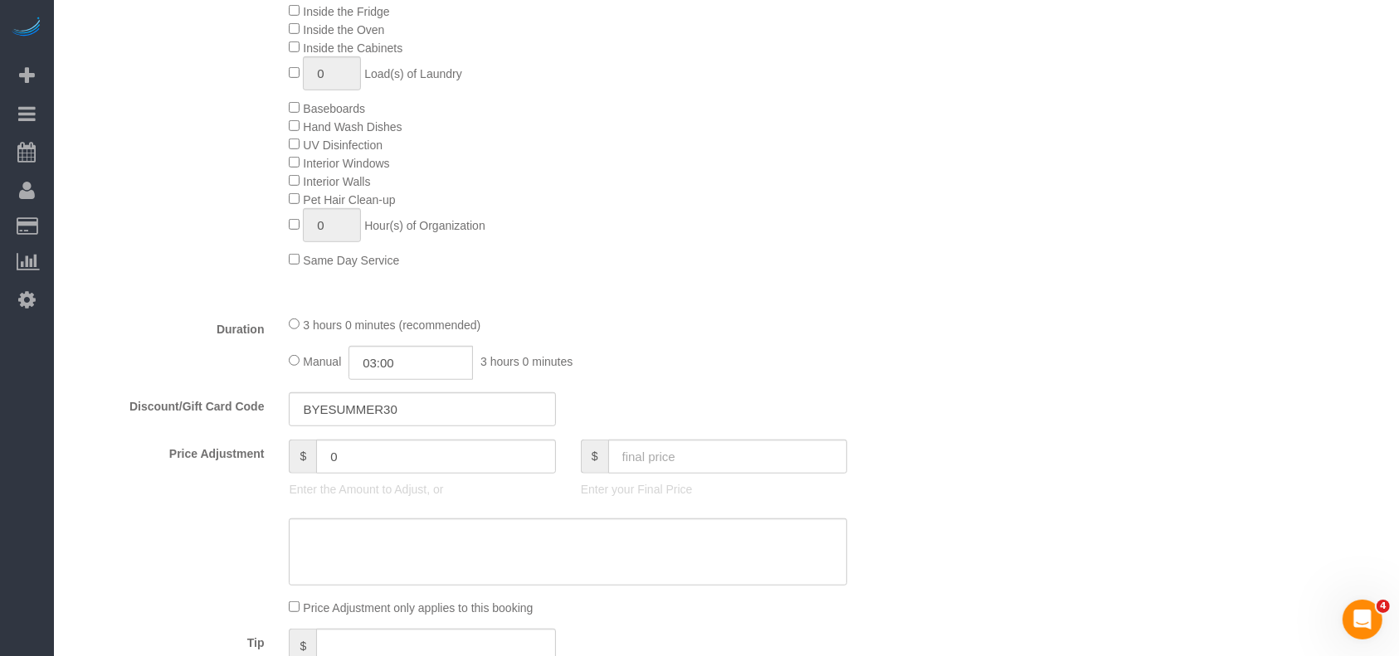
scroll to position [296, 0]
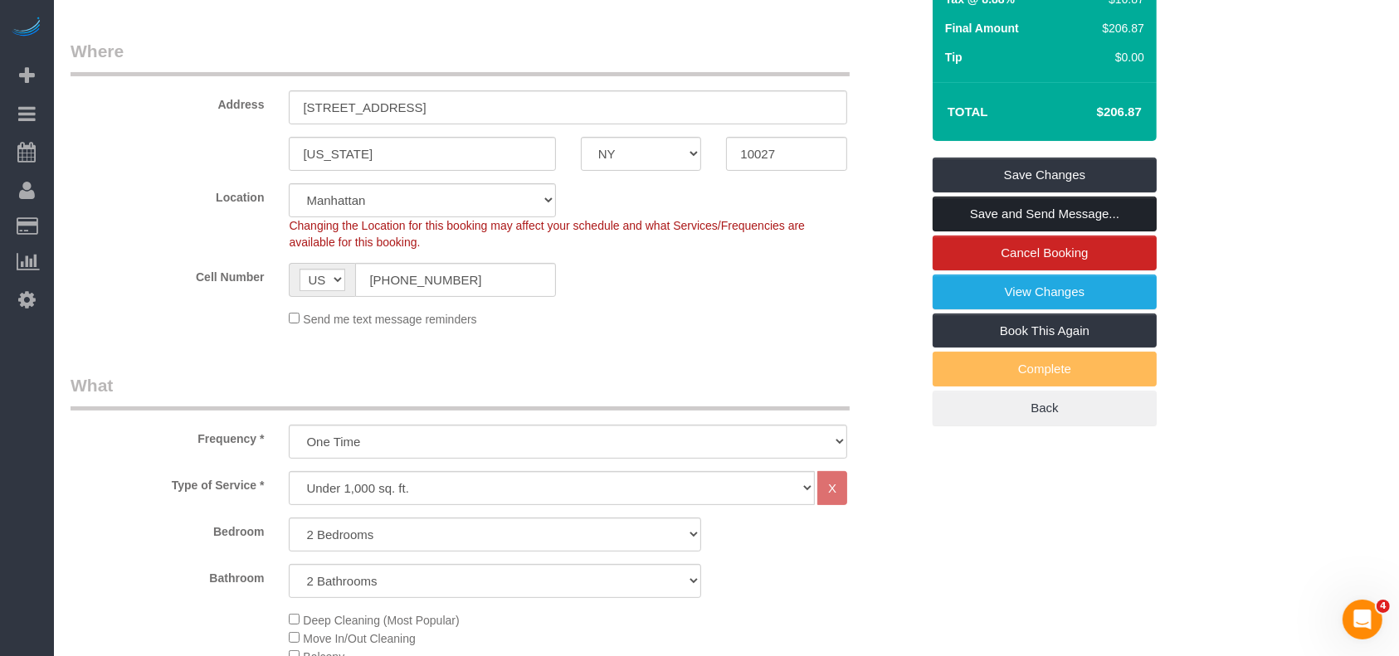
click at [989, 217] on link "Save and Send Message..." at bounding box center [1045, 214] width 224 height 35
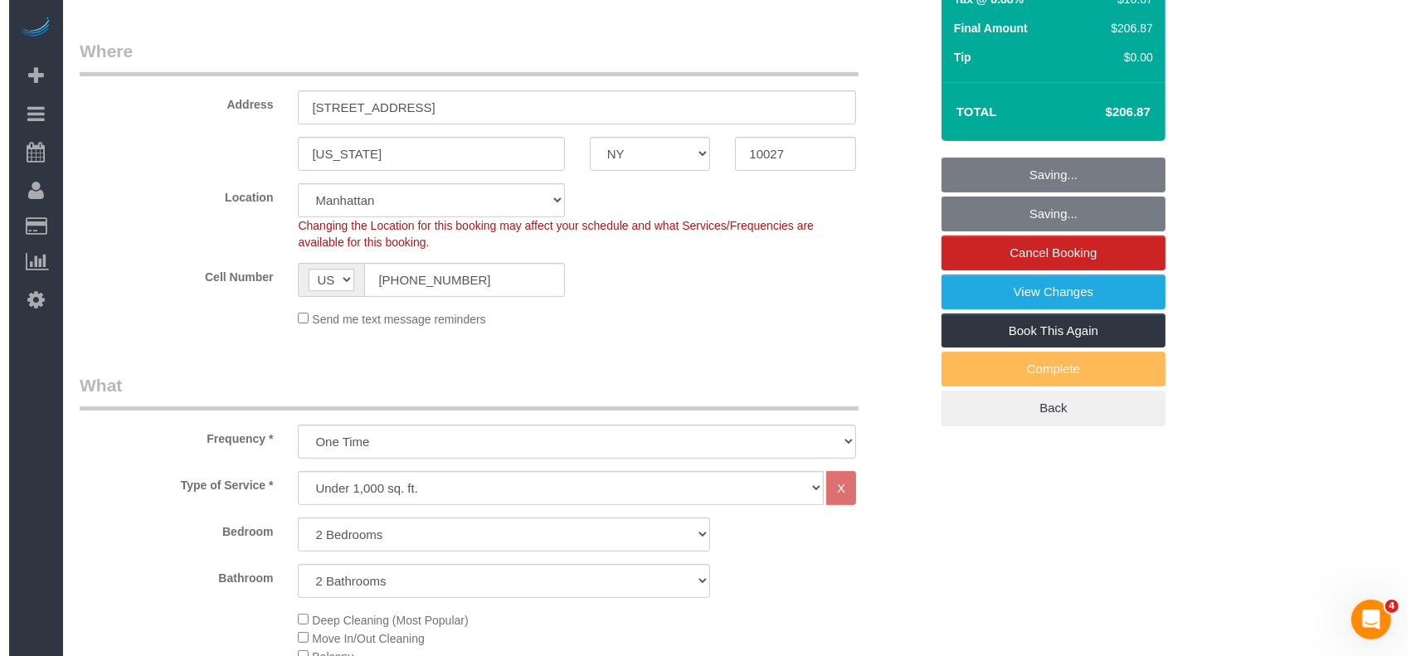
scroll to position [0, 0]
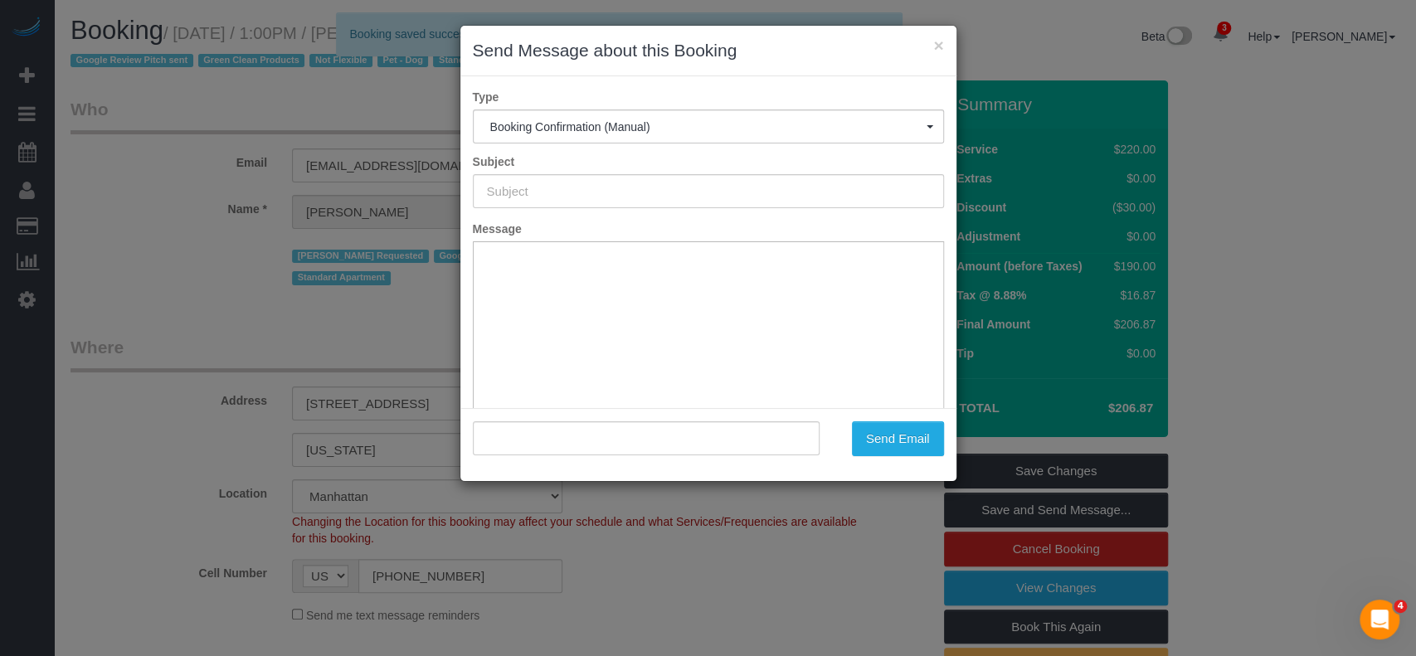
type input "Cleaning Confirmed for 09/03/2025 at 1:00pm"
type input ""Daniel Rizzo" <pamelaaroy@gmail.com>"
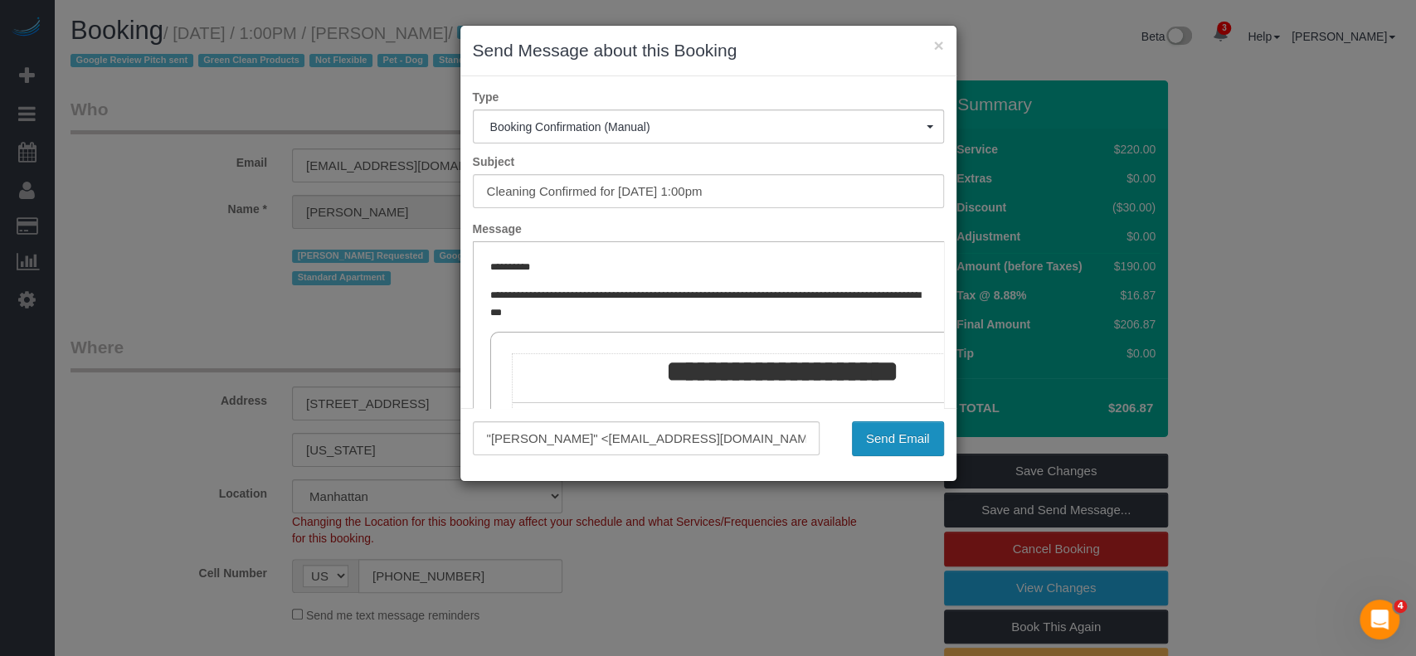
drag, startPoint x: 893, startPoint y: 433, endPoint x: 763, endPoint y: 434, distance: 129.4
click at [893, 435] on button "Send Email" at bounding box center [898, 439] width 92 height 35
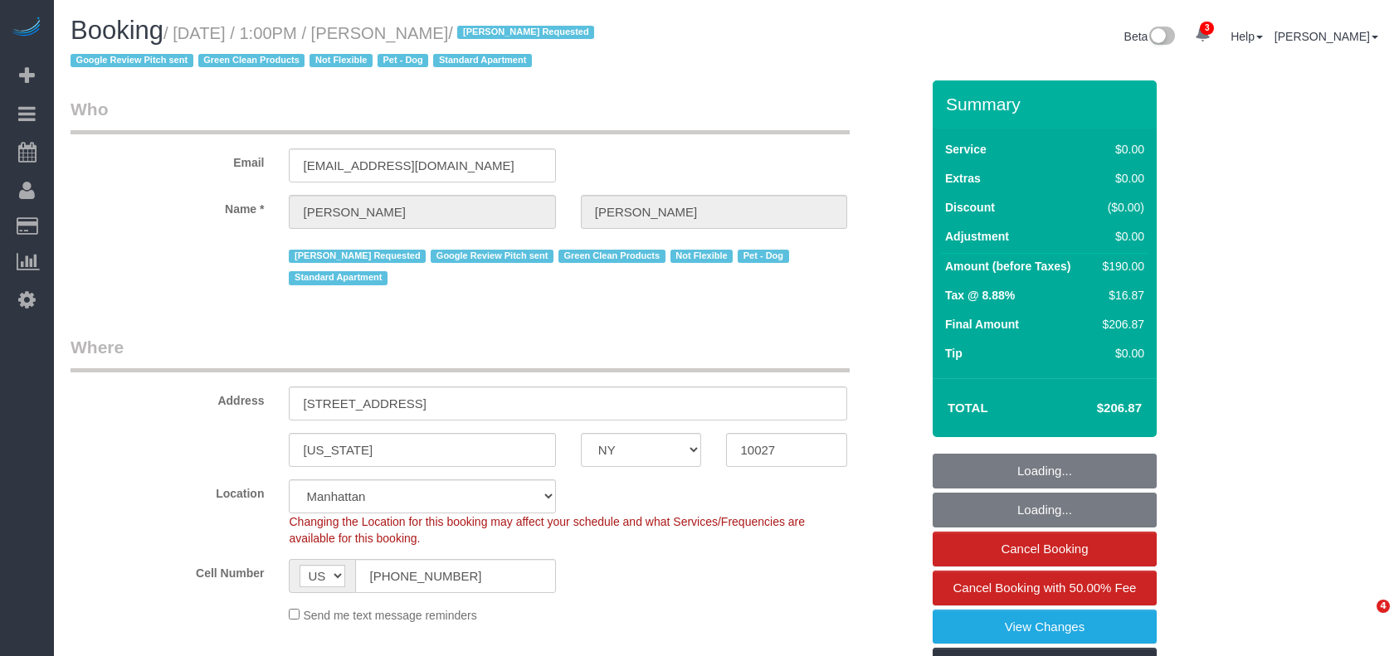
select select "NY"
select select "2"
select select "number:59"
select select "number:74"
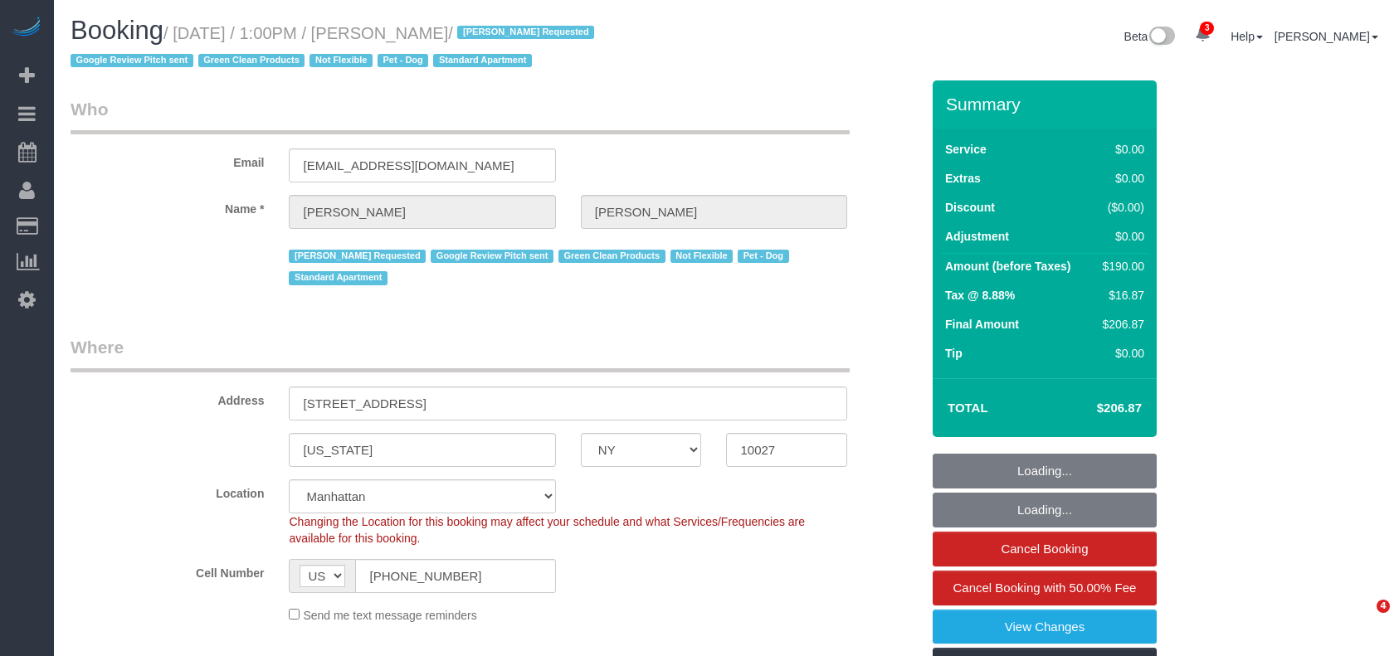
select select "number:13"
select select "number:5"
select select "spot6"
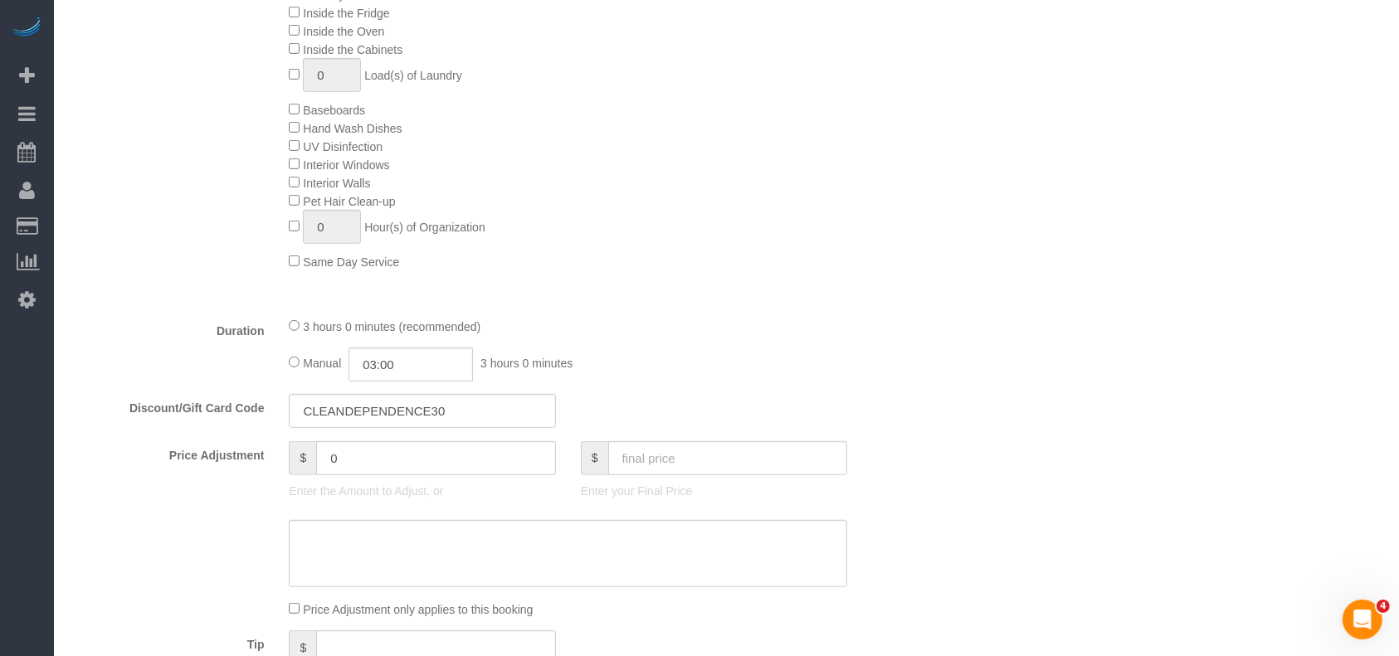
scroll to position [1548, 0]
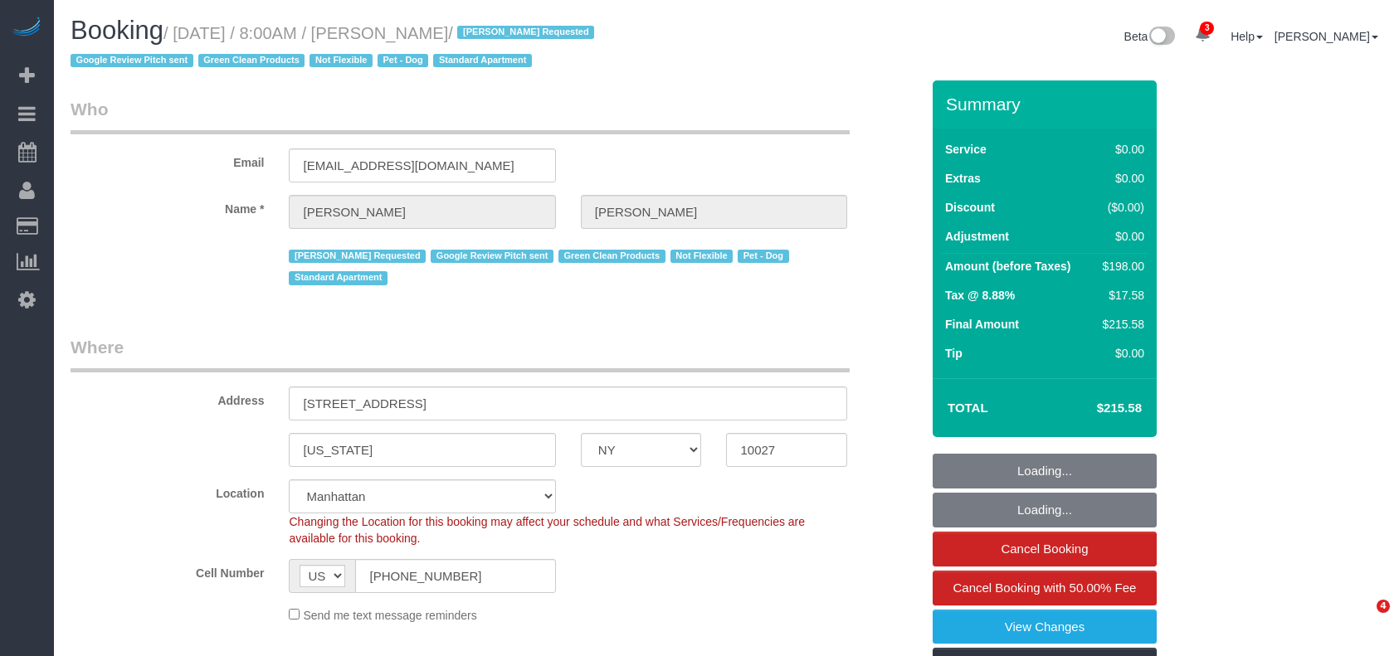
select select "NY"
select select "2"
select select "spot1"
select select "number:56"
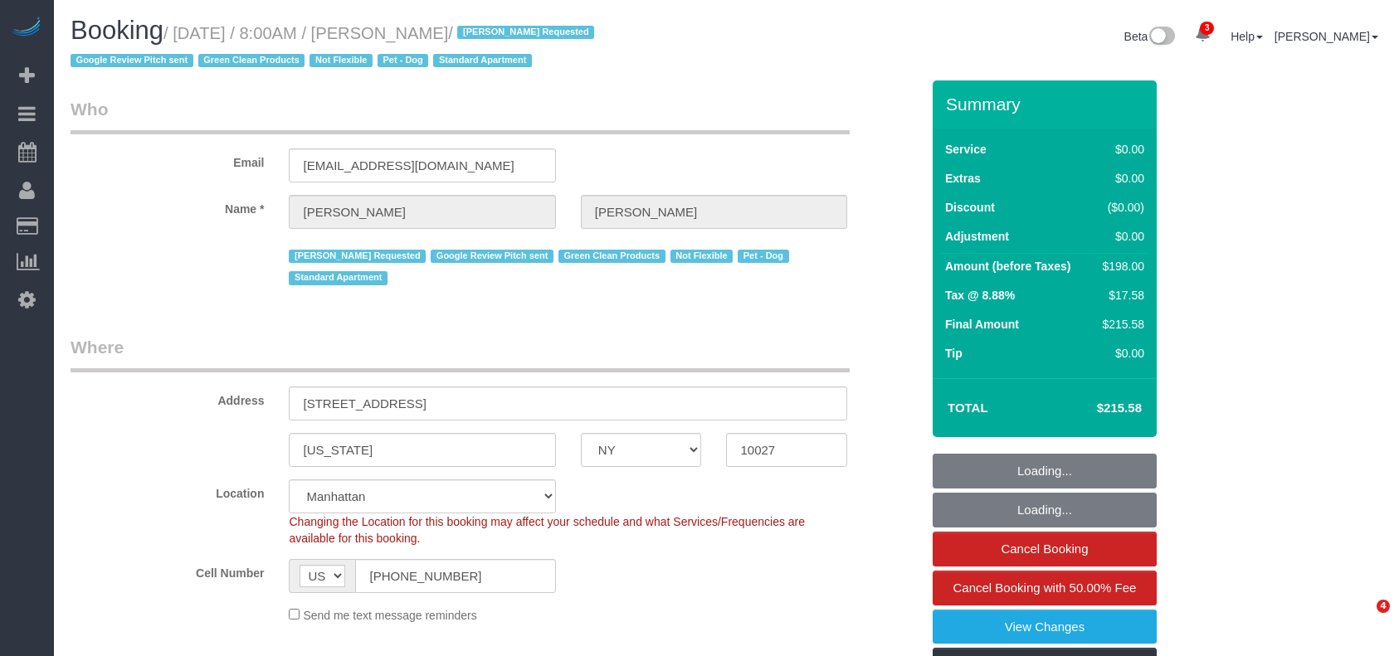
select select "number:90"
select select "number:13"
select select "number:5"
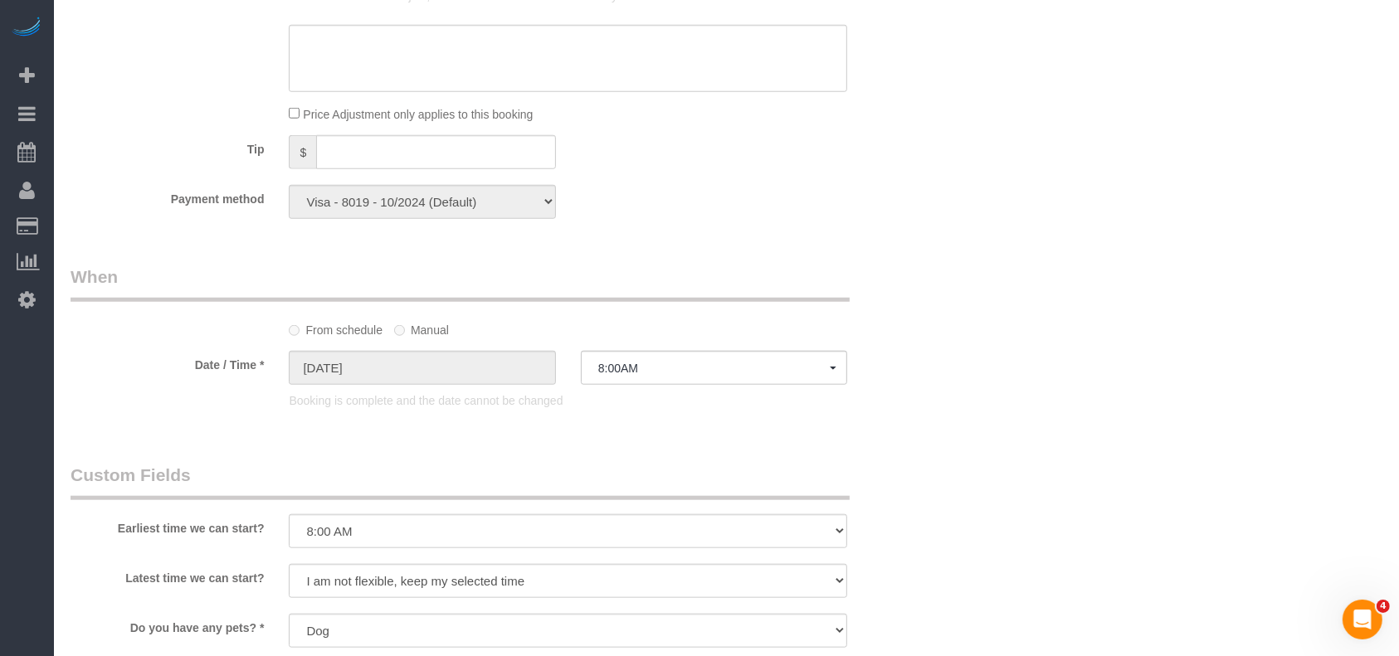
scroll to position [1770, 0]
